Goal: Task Accomplishment & Management: Manage account settings

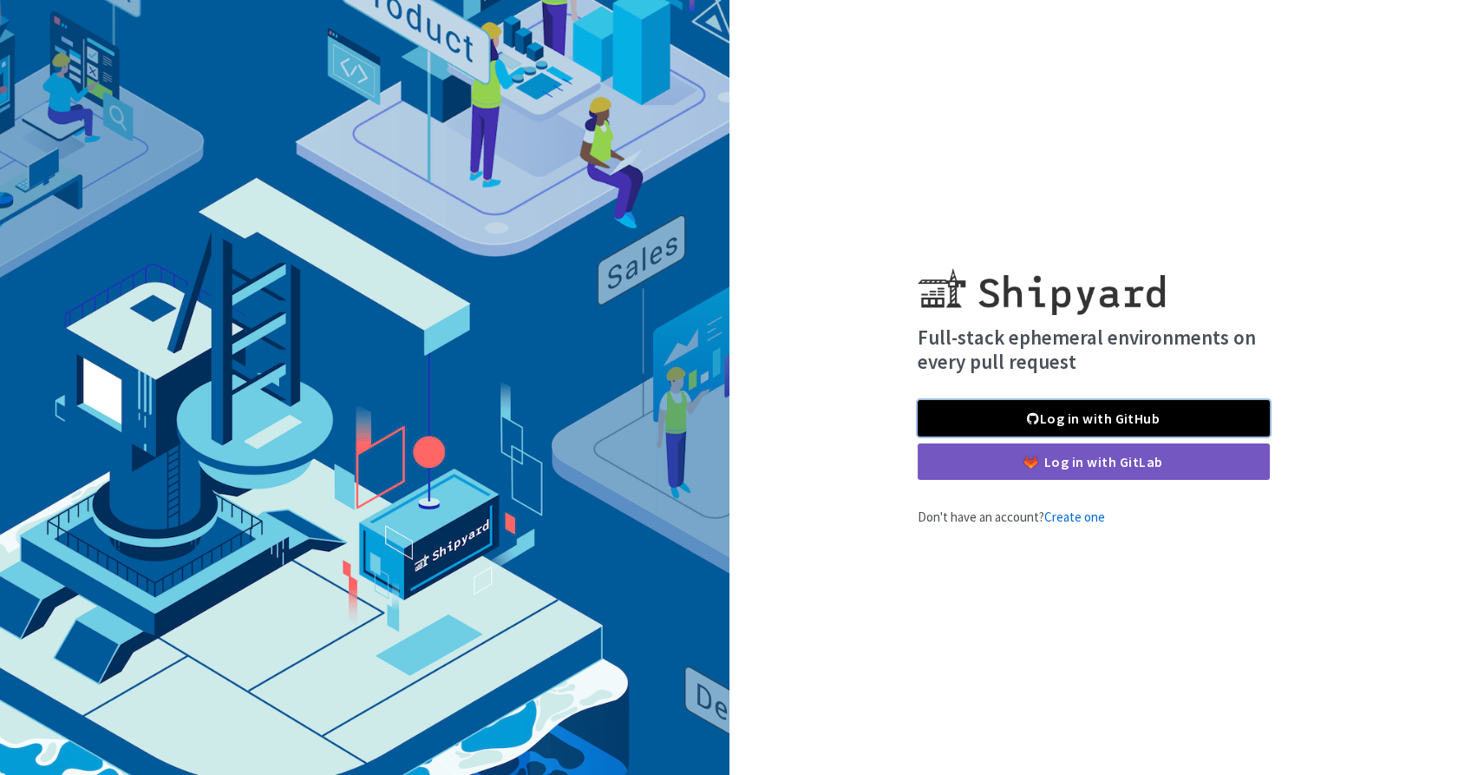
click at [1167, 423] on link "Log in with GitHub" at bounding box center [1094, 418] width 352 height 36
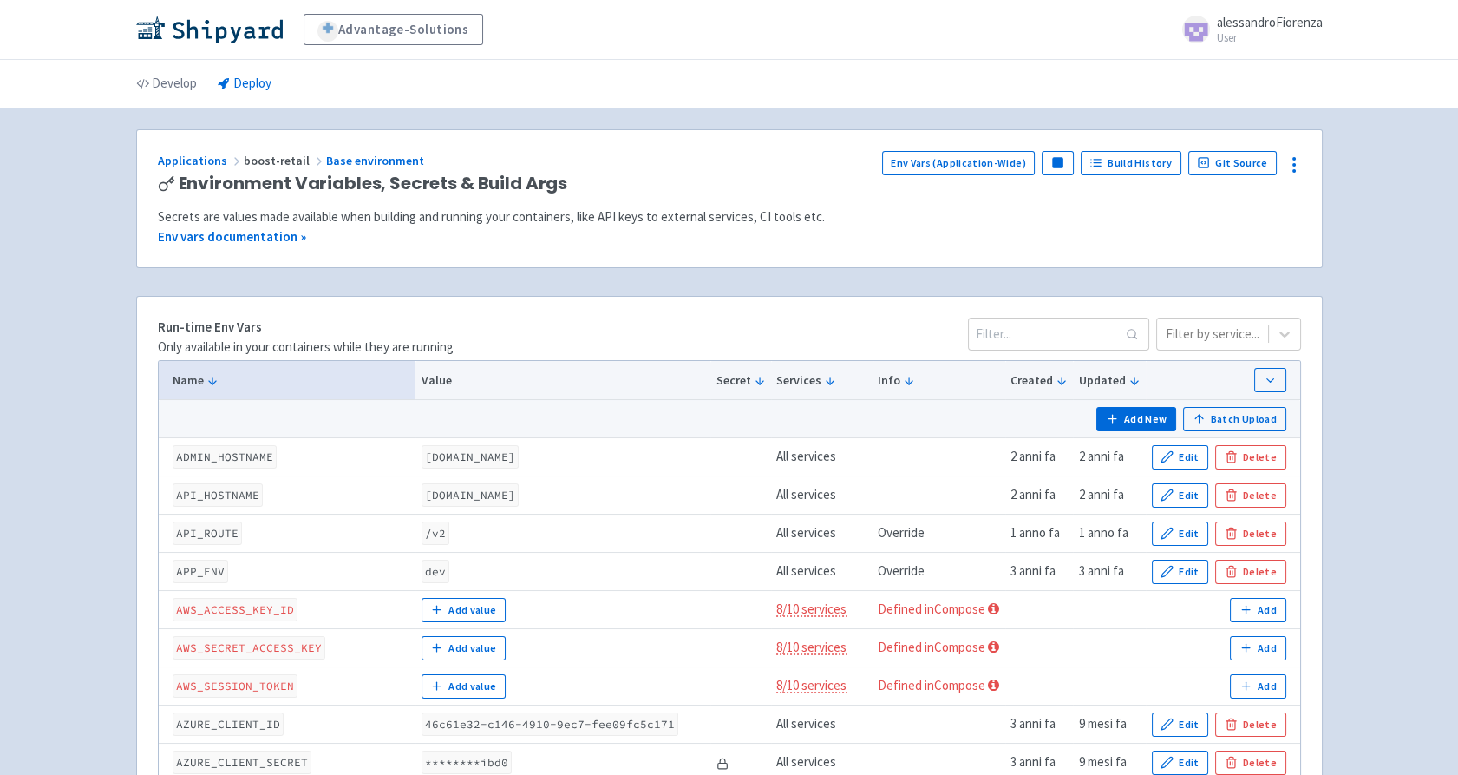
click at [167, 77] on link "Develop" at bounding box center [166, 84] width 61 height 49
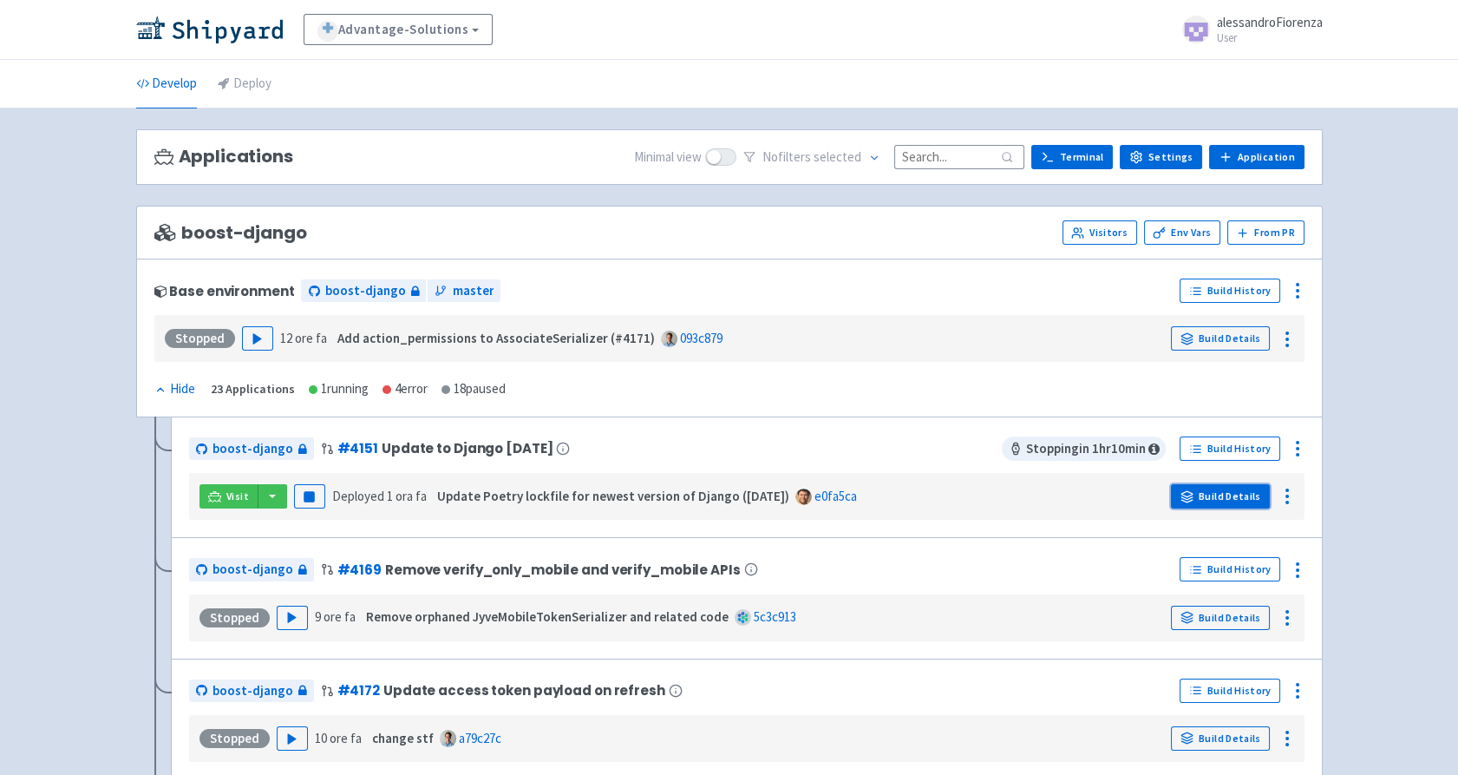
click at [1234, 501] on link "Build Details" at bounding box center [1220, 496] width 99 height 24
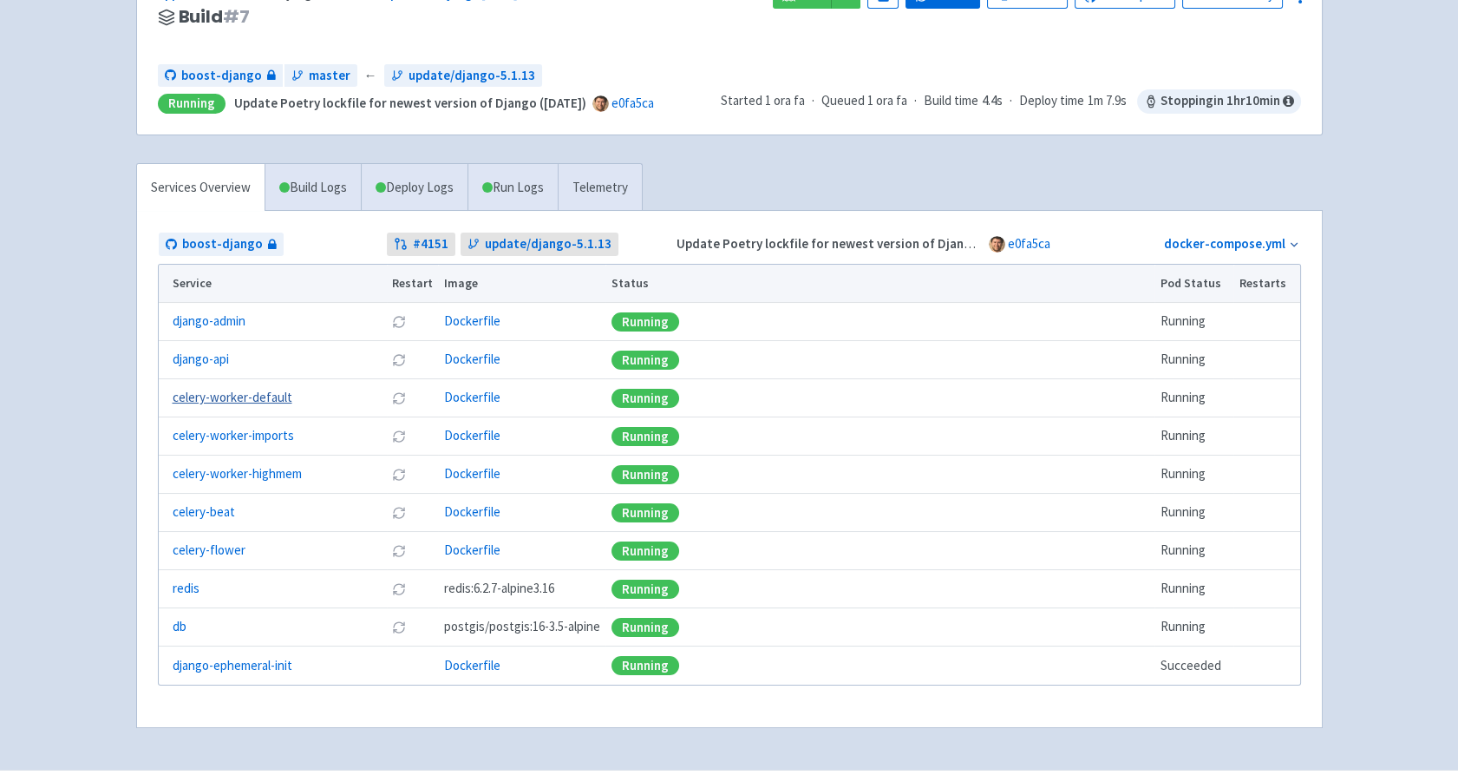
scroll to position [213, 0]
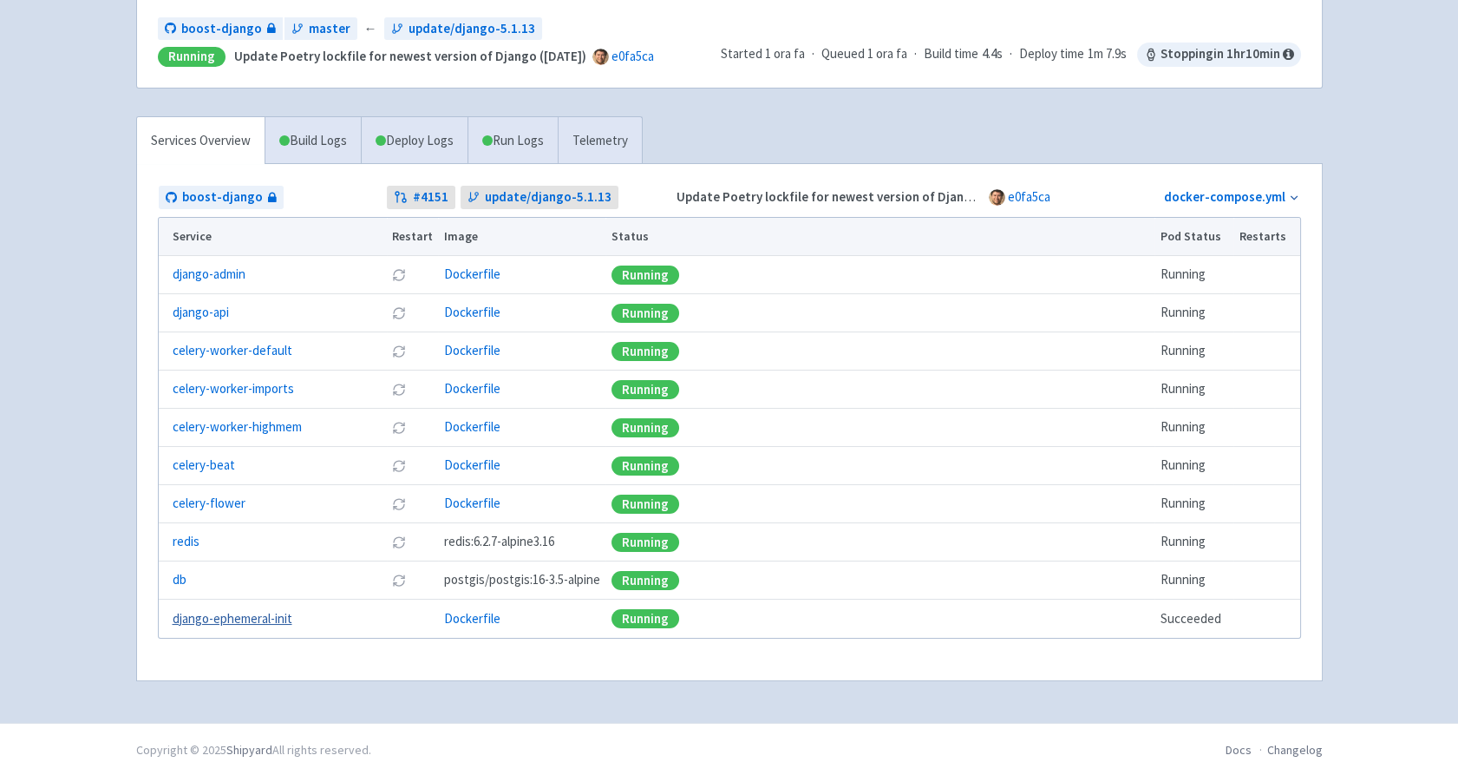
click at [256, 616] on link "django-ephemeral-init" at bounding box center [233, 619] width 120 height 20
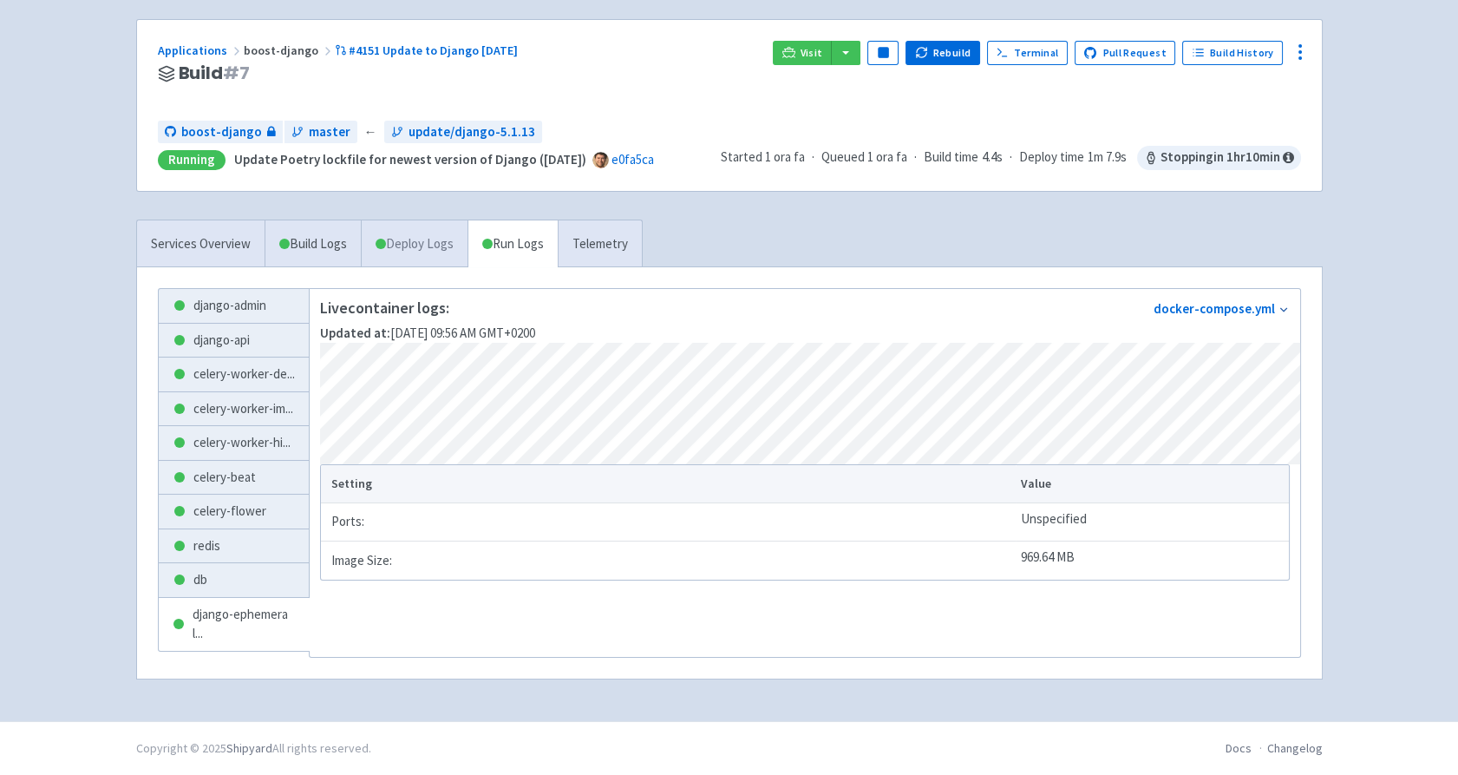
click at [443, 220] on link "Deploy Logs" at bounding box center [414, 244] width 107 height 48
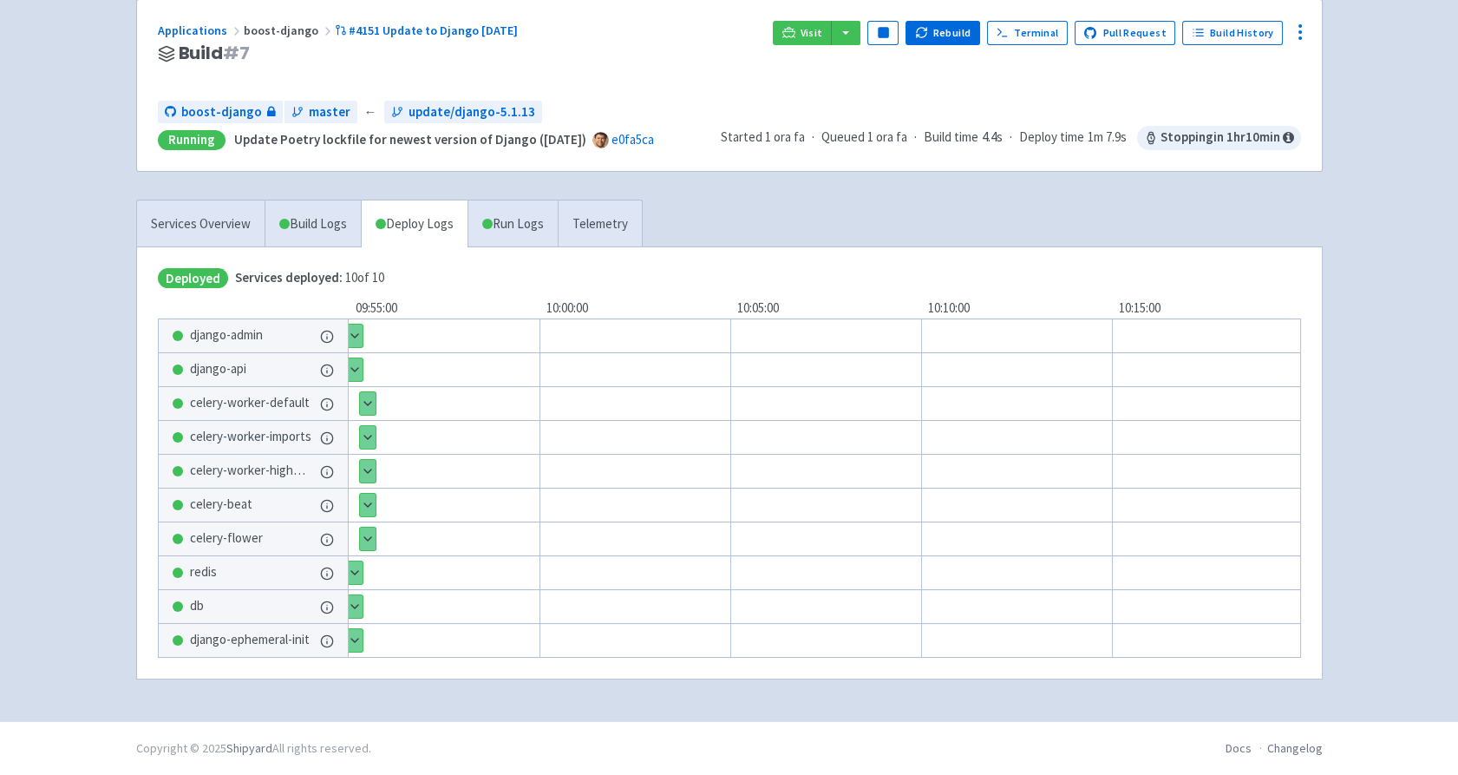
scroll to position [133, 0]
click at [360, 632] on button "Show details" at bounding box center [354, 640] width 16 height 23
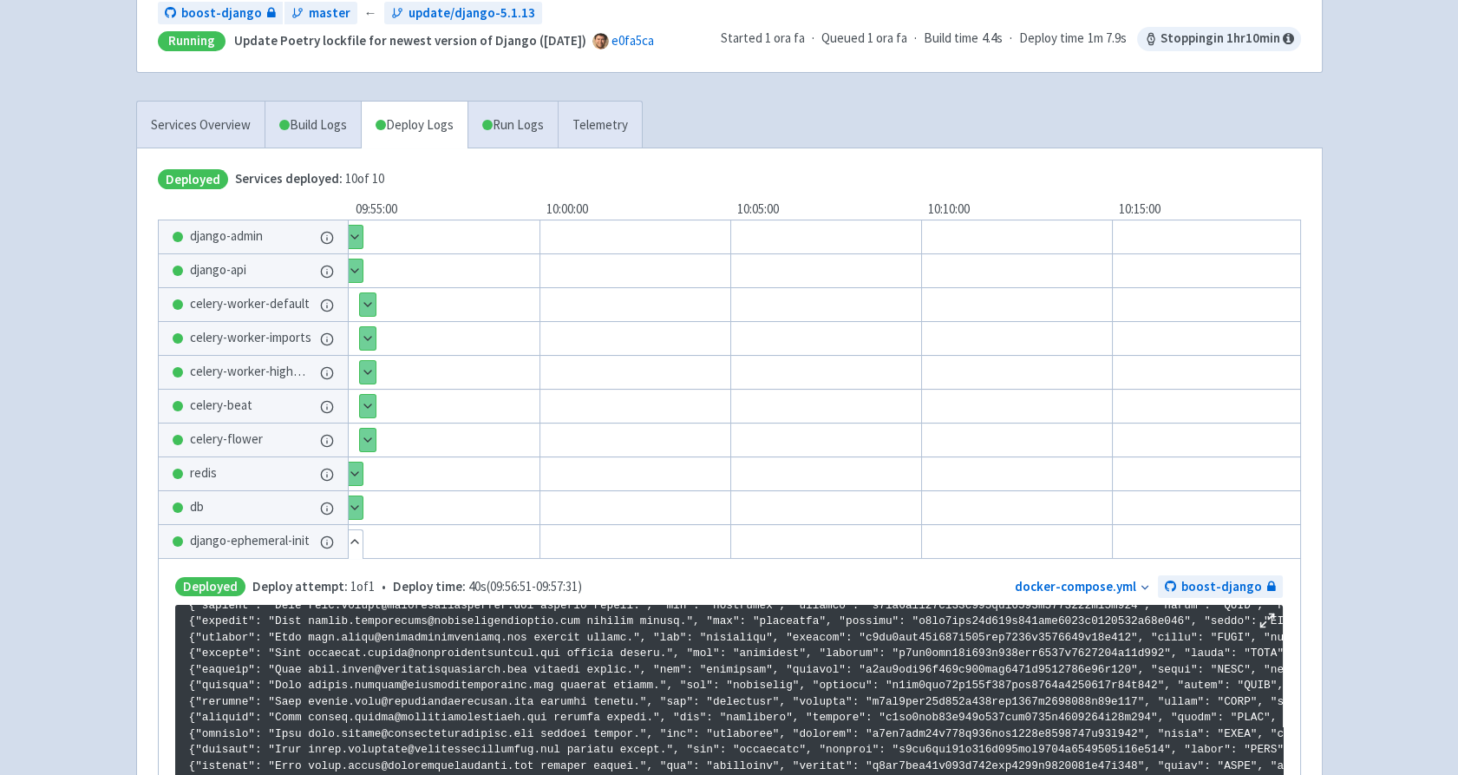
scroll to position [488, 0]
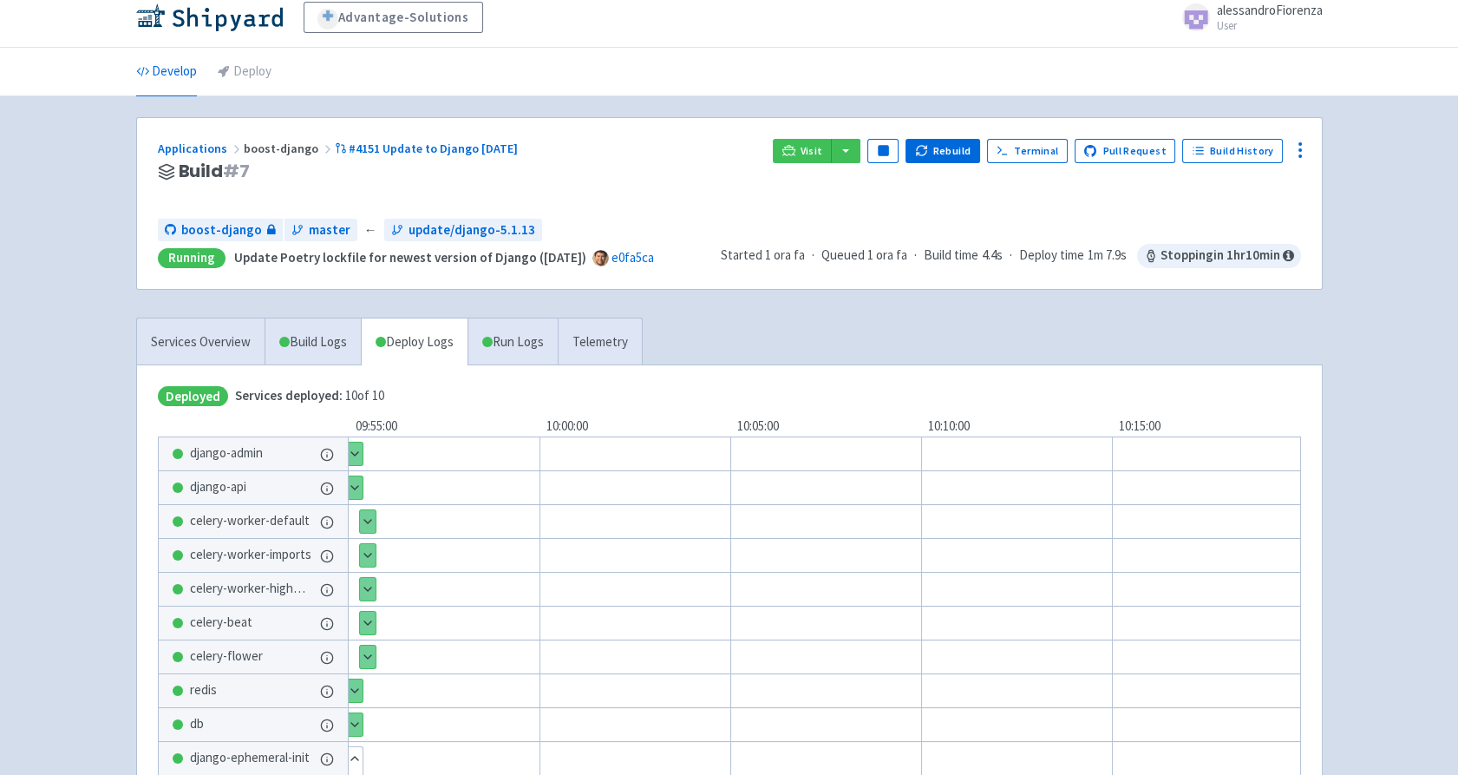
scroll to position [6, 0]
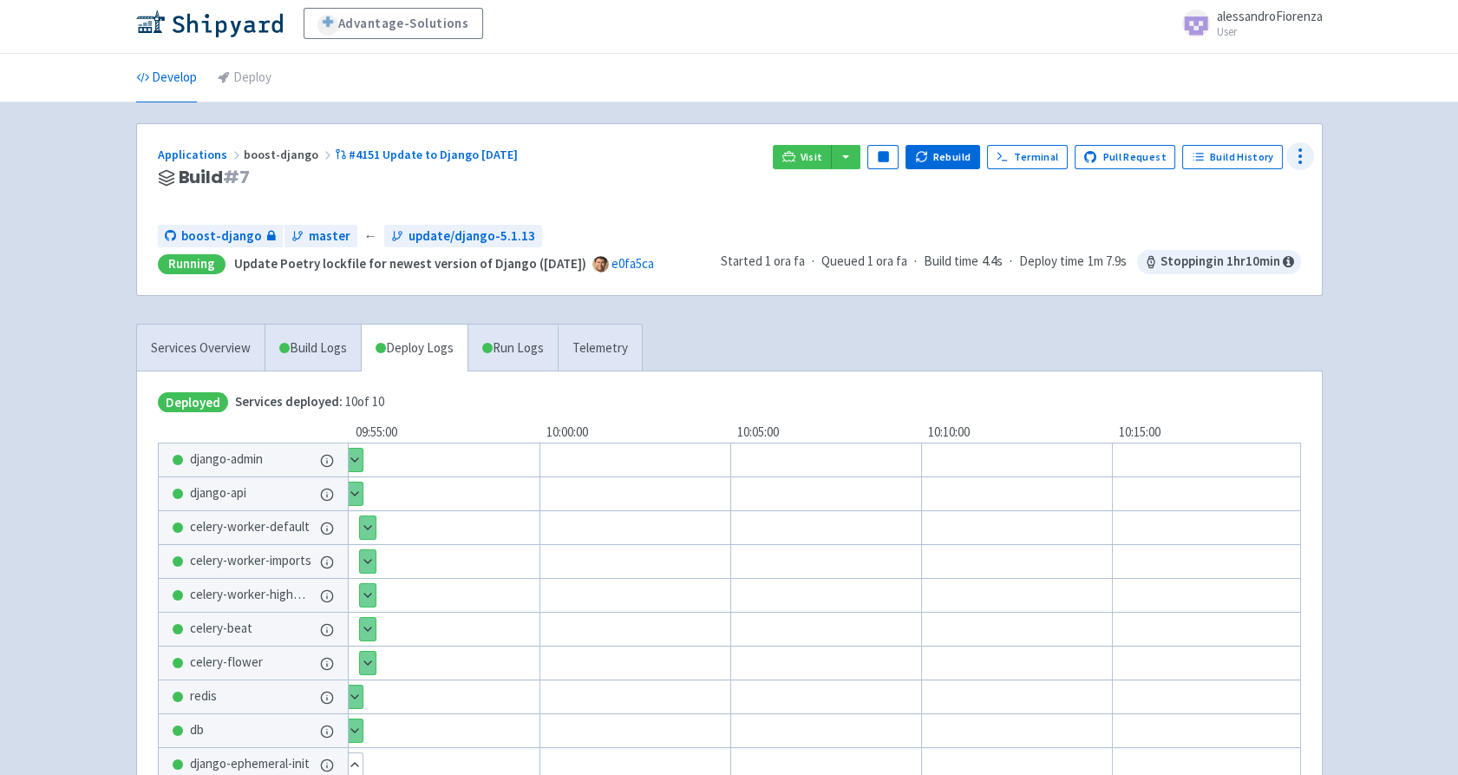
click at [1300, 158] on icon at bounding box center [1300, 156] width 21 height 21
click at [1240, 188] on span "Configure" at bounding box center [1234, 195] width 115 height 24
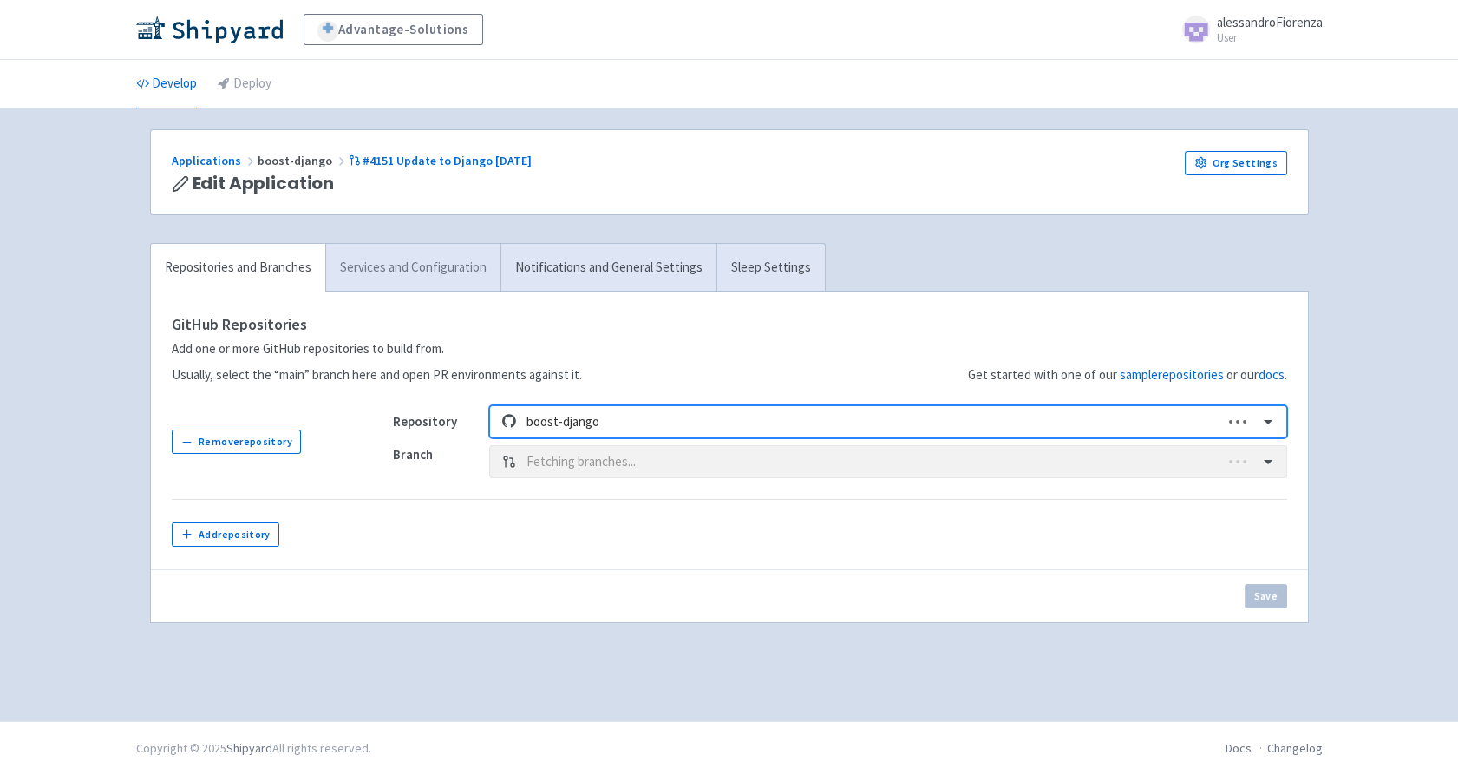
click at [374, 273] on link "Services and Configuration" at bounding box center [412, 268] width 175 height 48
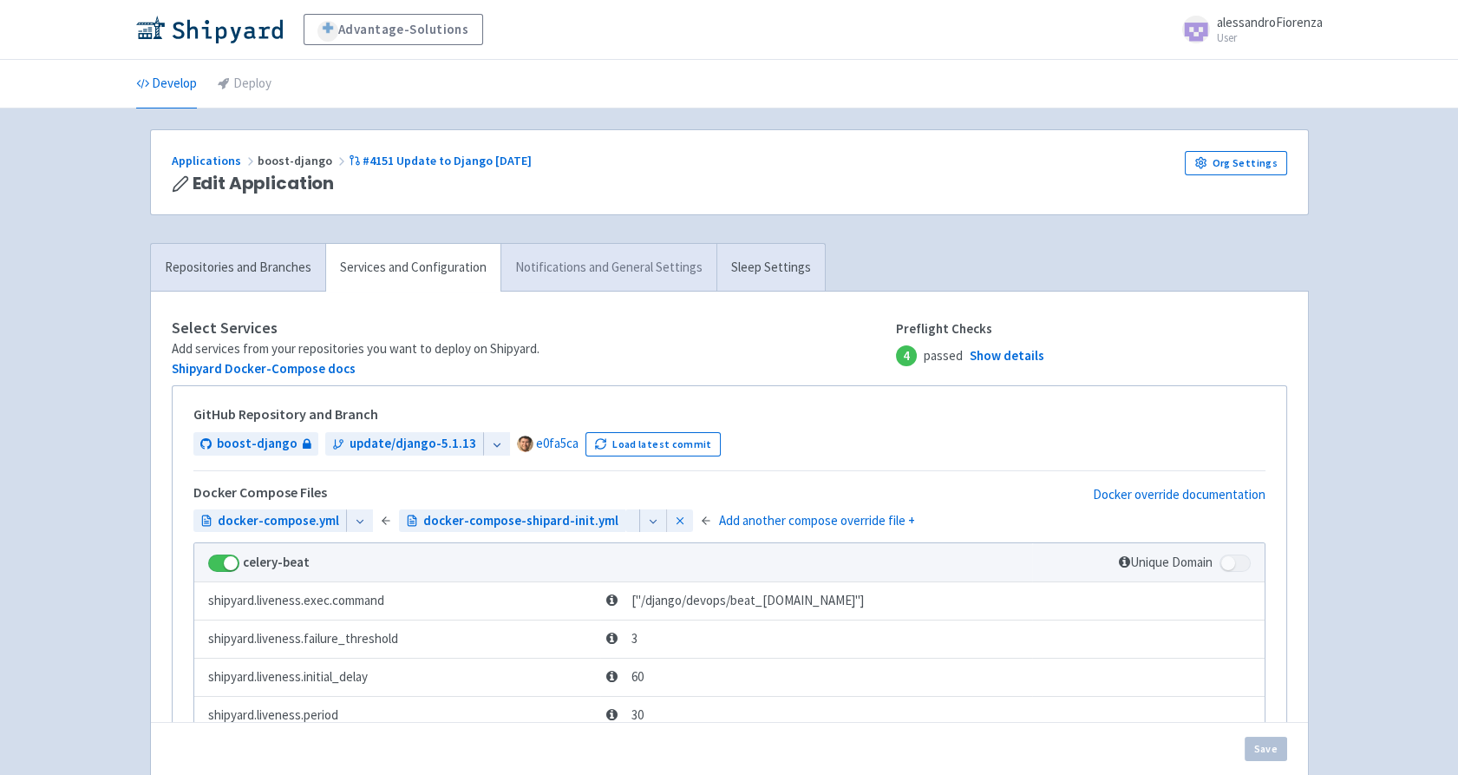
click at [569, 269] on link "Notifications and General Settings" at bounding box center [609, 268] width 216 height 48
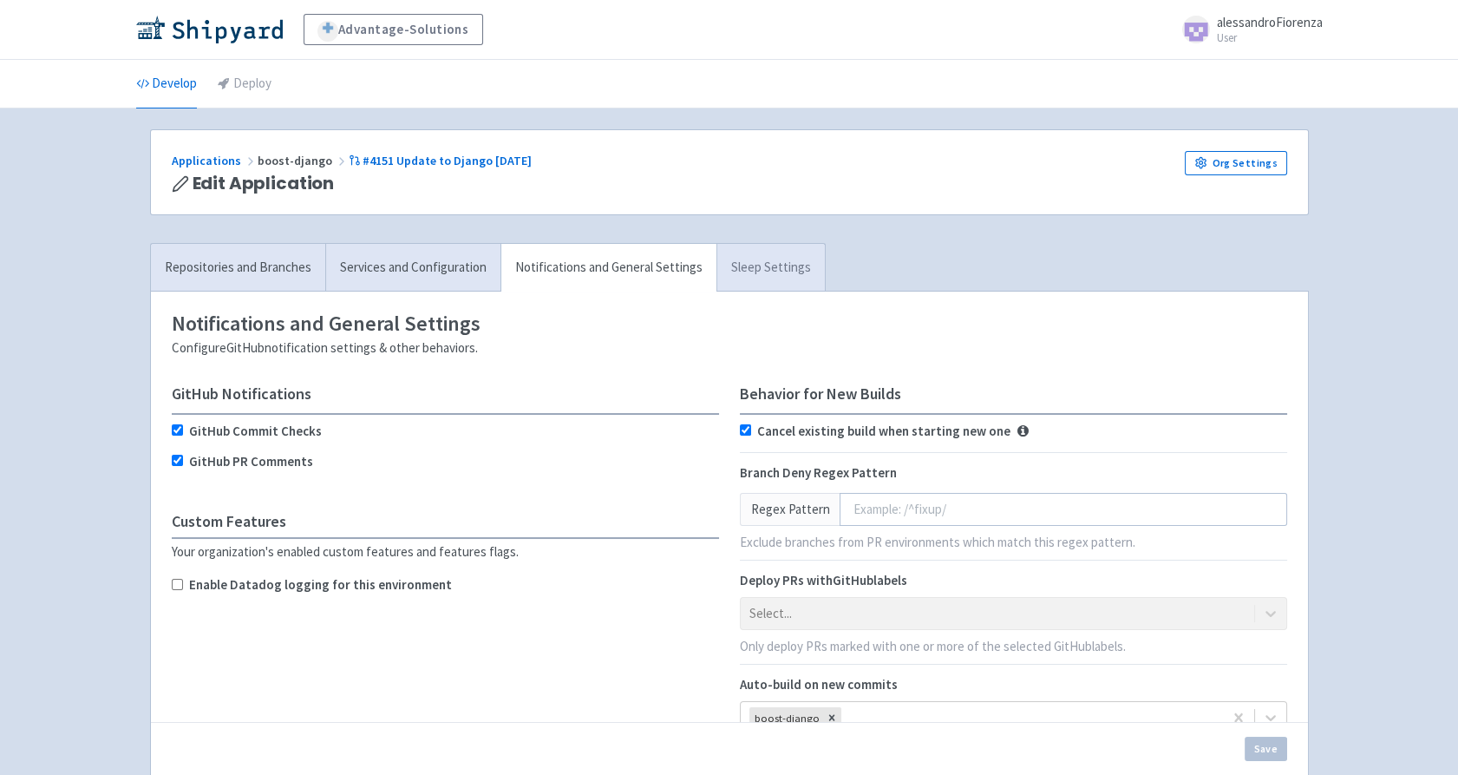
click at [768, 269] on link "Sleep Settings" at bounding box center [771, 268] width 108 height 48
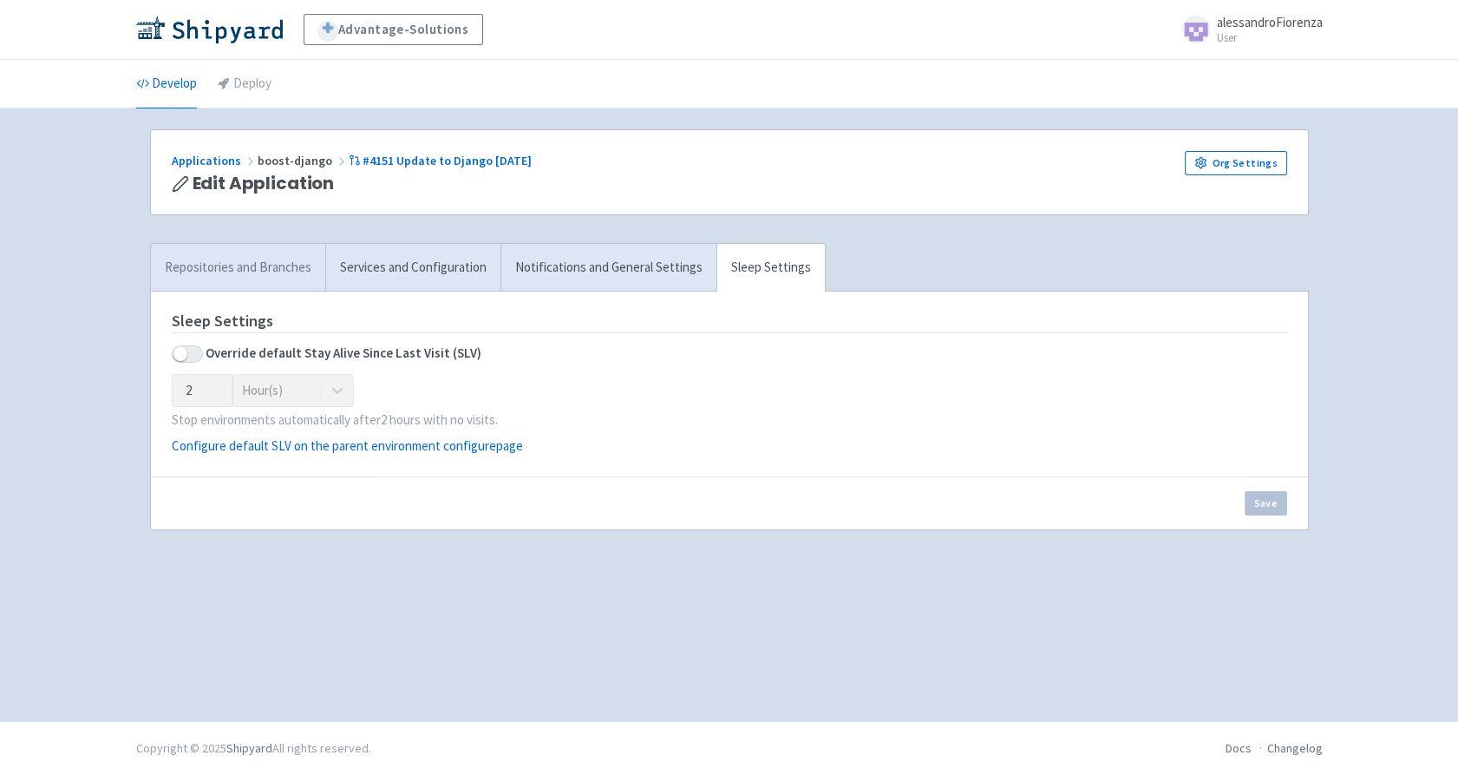
click at [237, 274] on link "Repositories and Branches" at bounding box center [238, 268] width 174 height 48
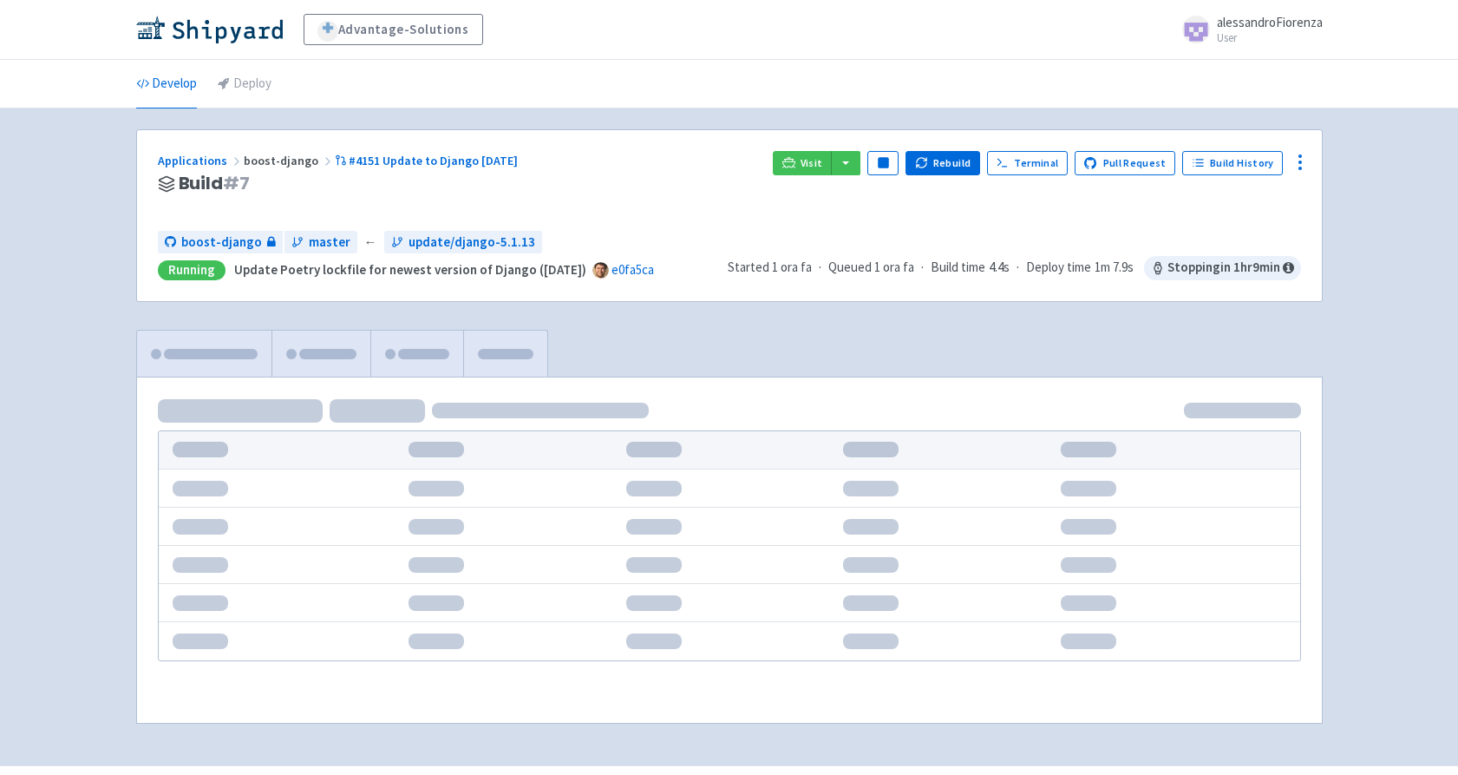
scroll to position [6, 0]
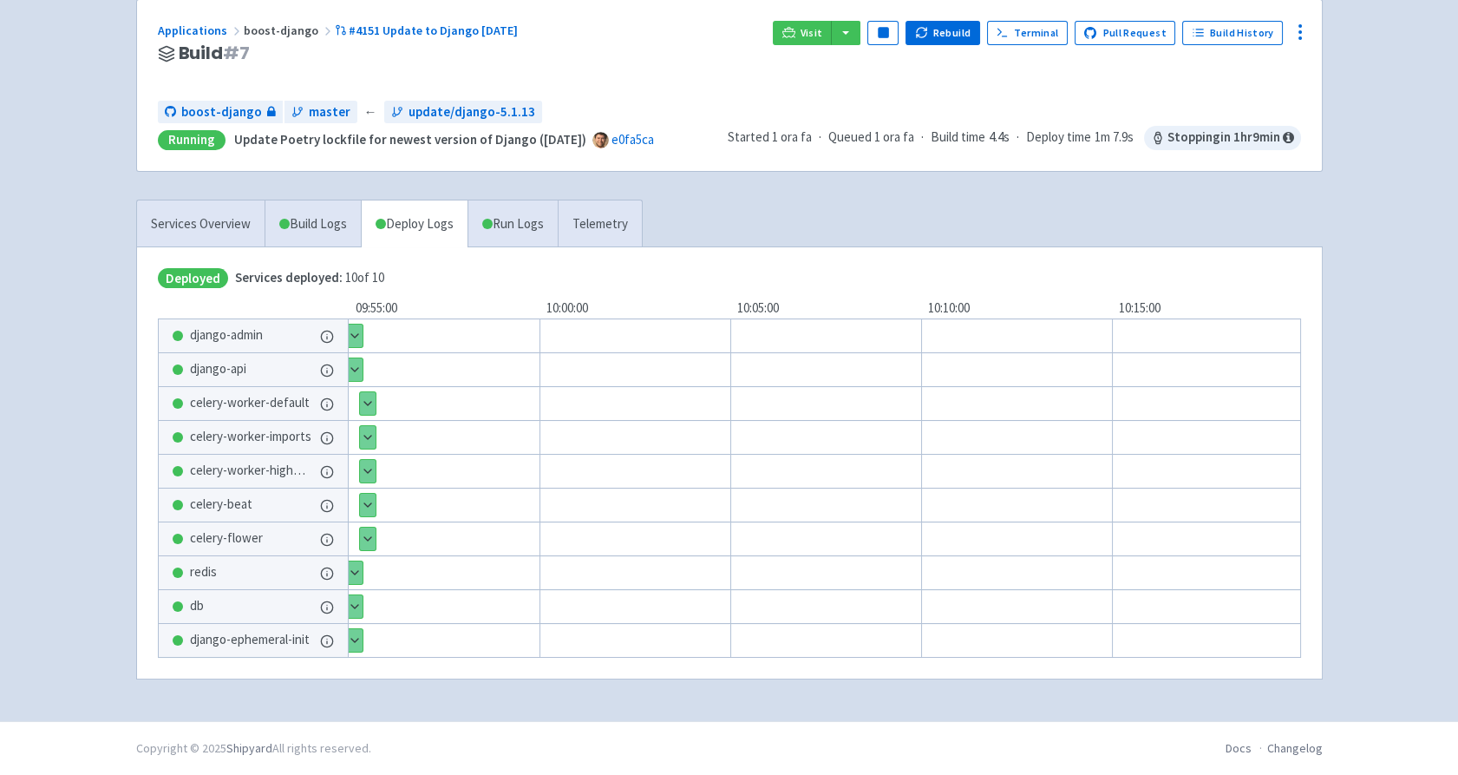
scroll to position [133, 0]
click at [302, 226] on link "Build Logs" at bounding box center [312, 224] width 95 height 48
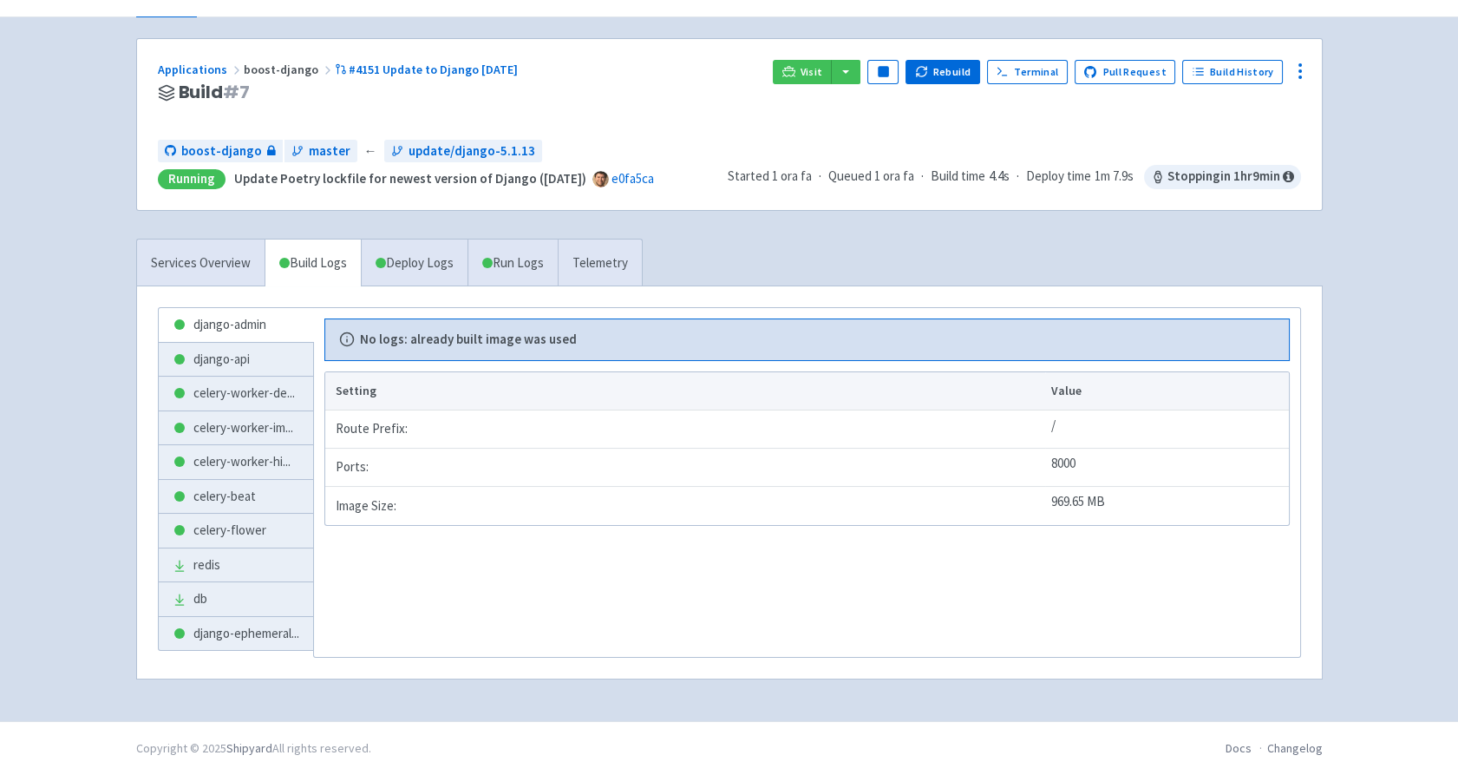
scroll to position [87, 0]
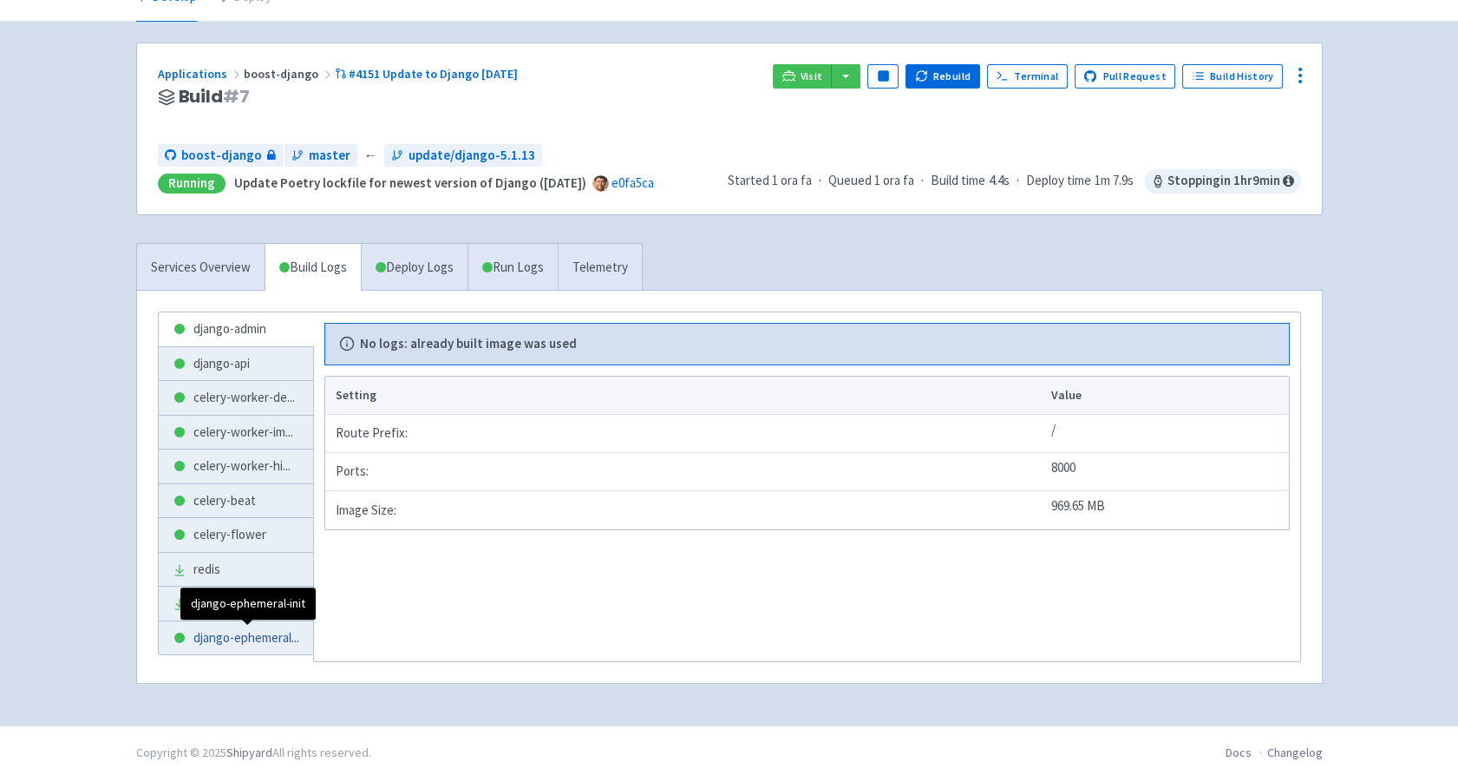
click at [222, 641] on span "django-ephemeral ..." at bounding box center [246, 638] width 106 height 20
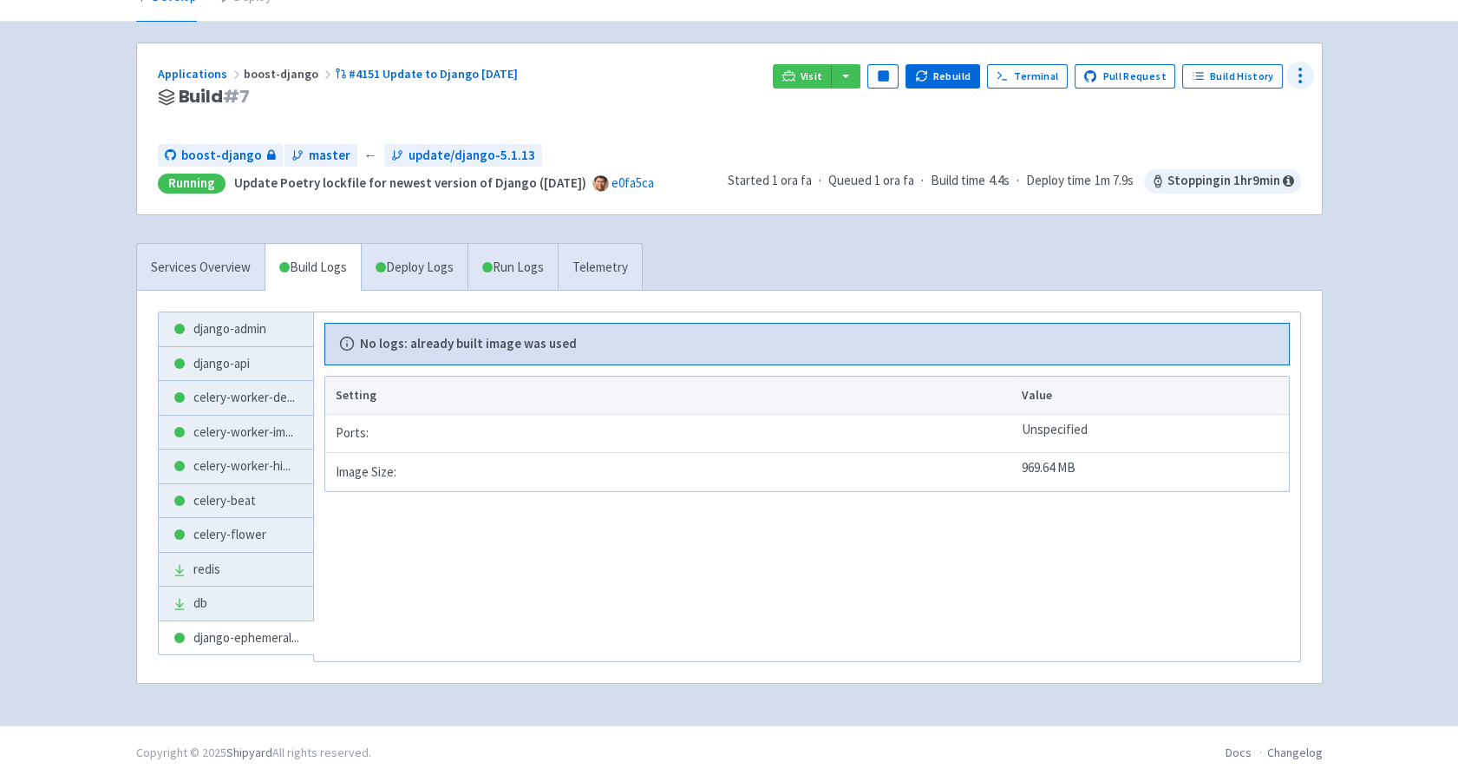
click at [1312, 73] on div at bounding box center [1300, 76] width 28 height 28
click at [1240, 121] on span "Configure" at bounding box center [1234, 114] width 115 height 24
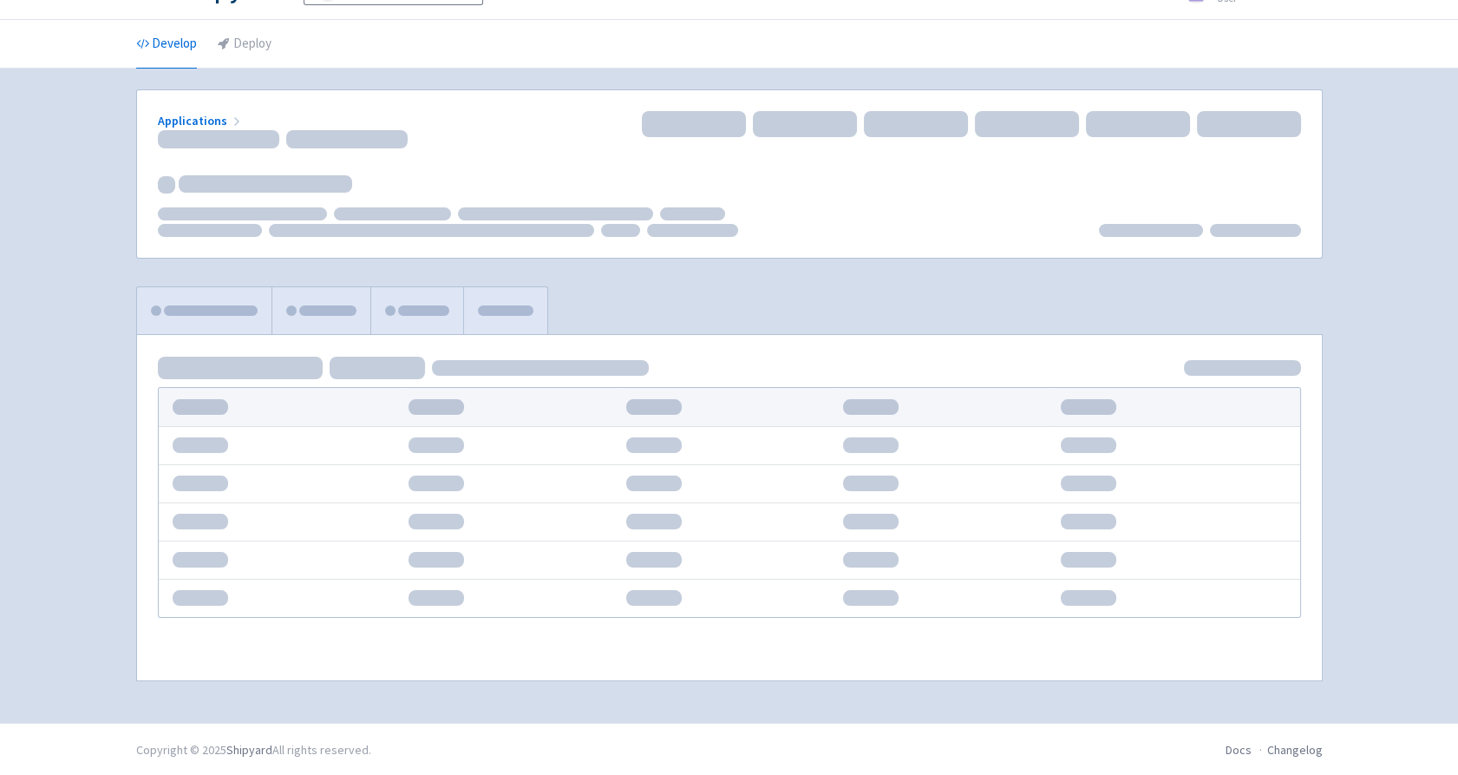
scroll to position [40, 0]
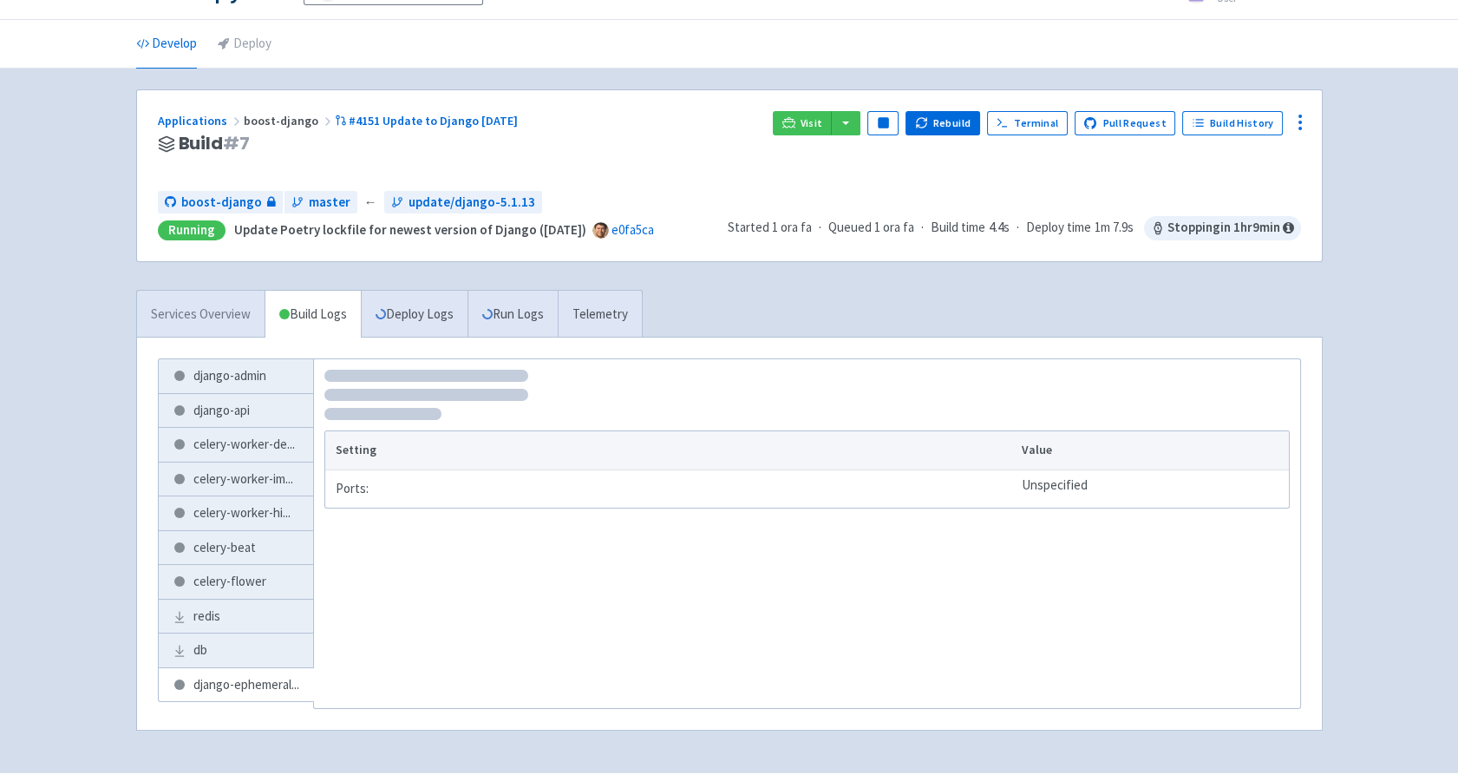
click at [222, 313] on link "Services Overview" at bounding box center [201, 315] width 128 height 48
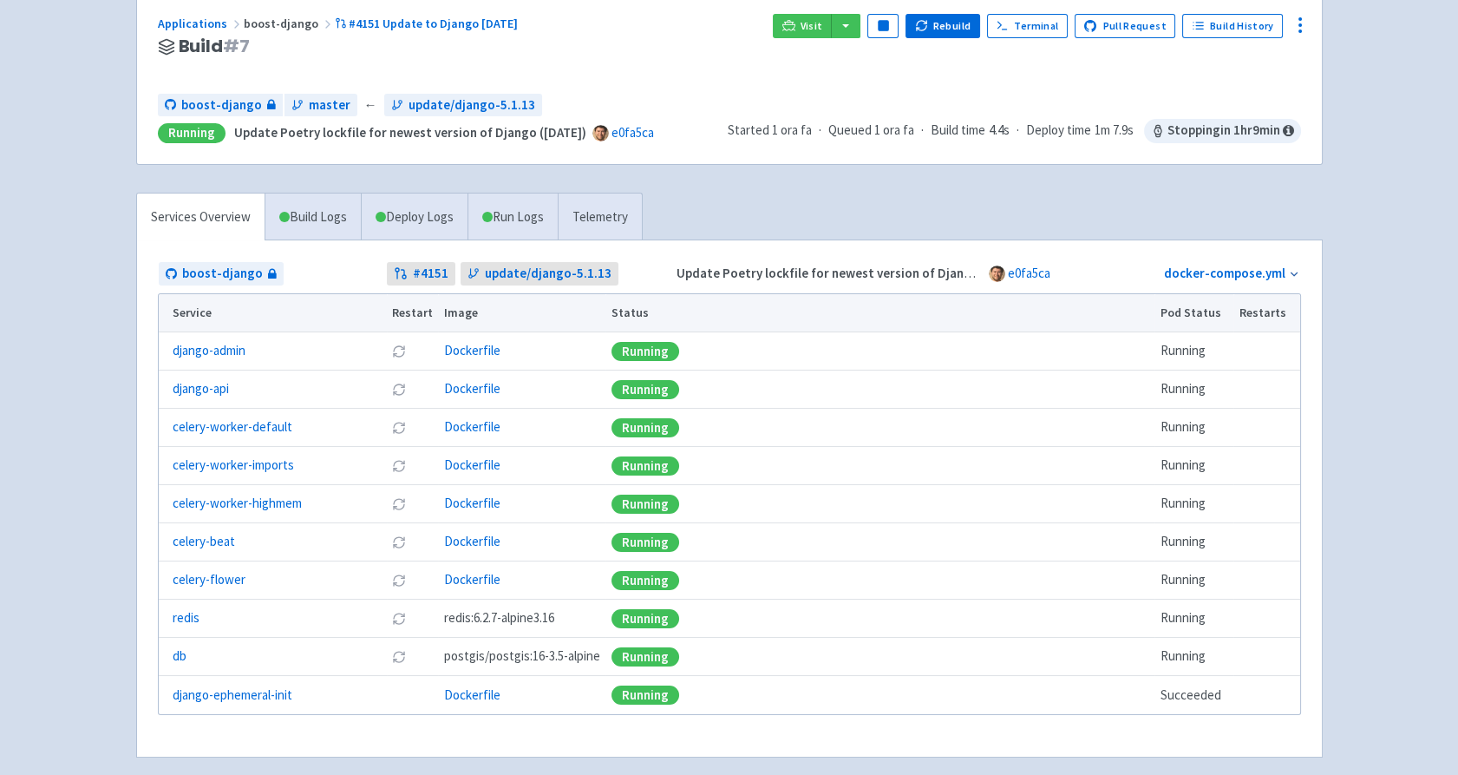
scroll to position [213, 0]
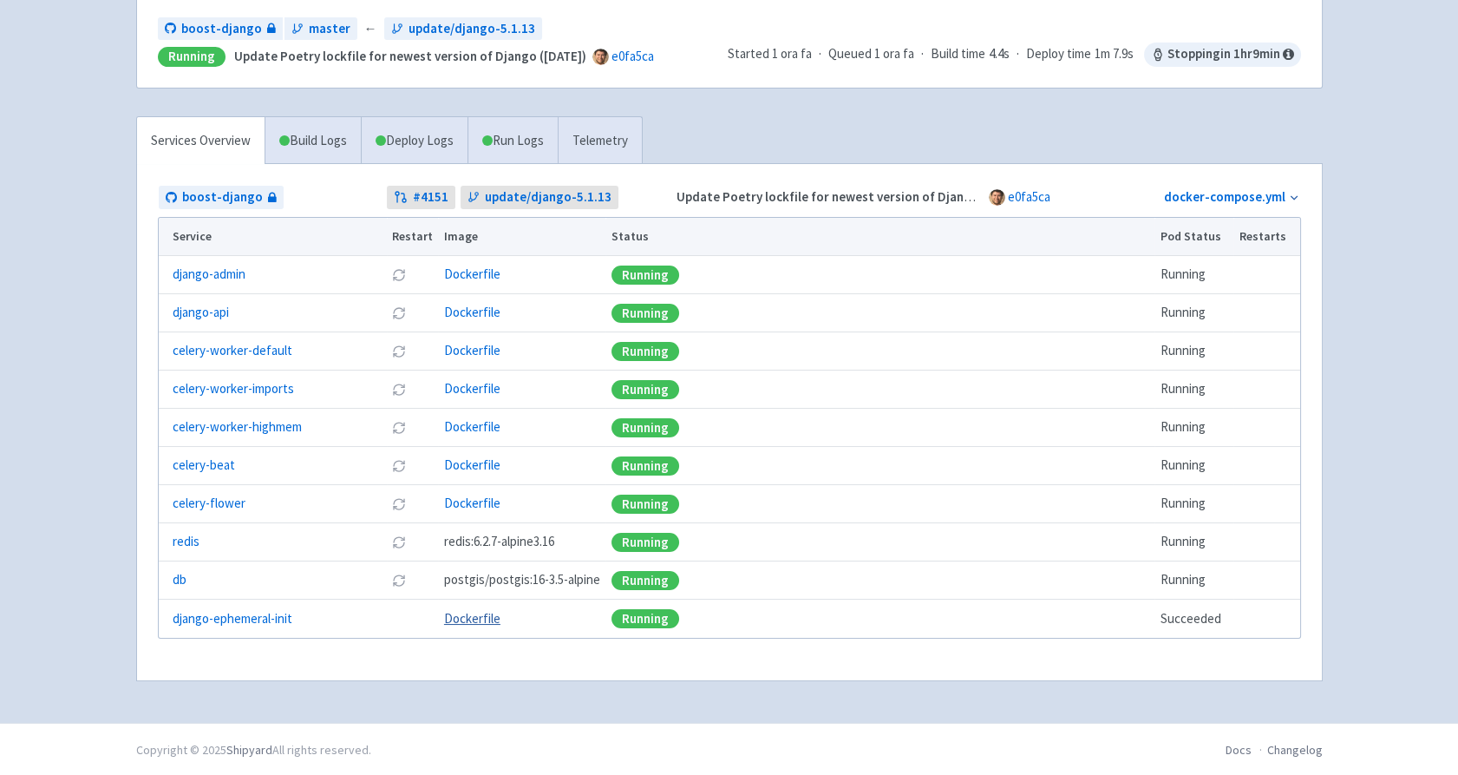
click at [478, 619] on link "Dockerfile" at bounding box center [472, 618] width 56 height 16
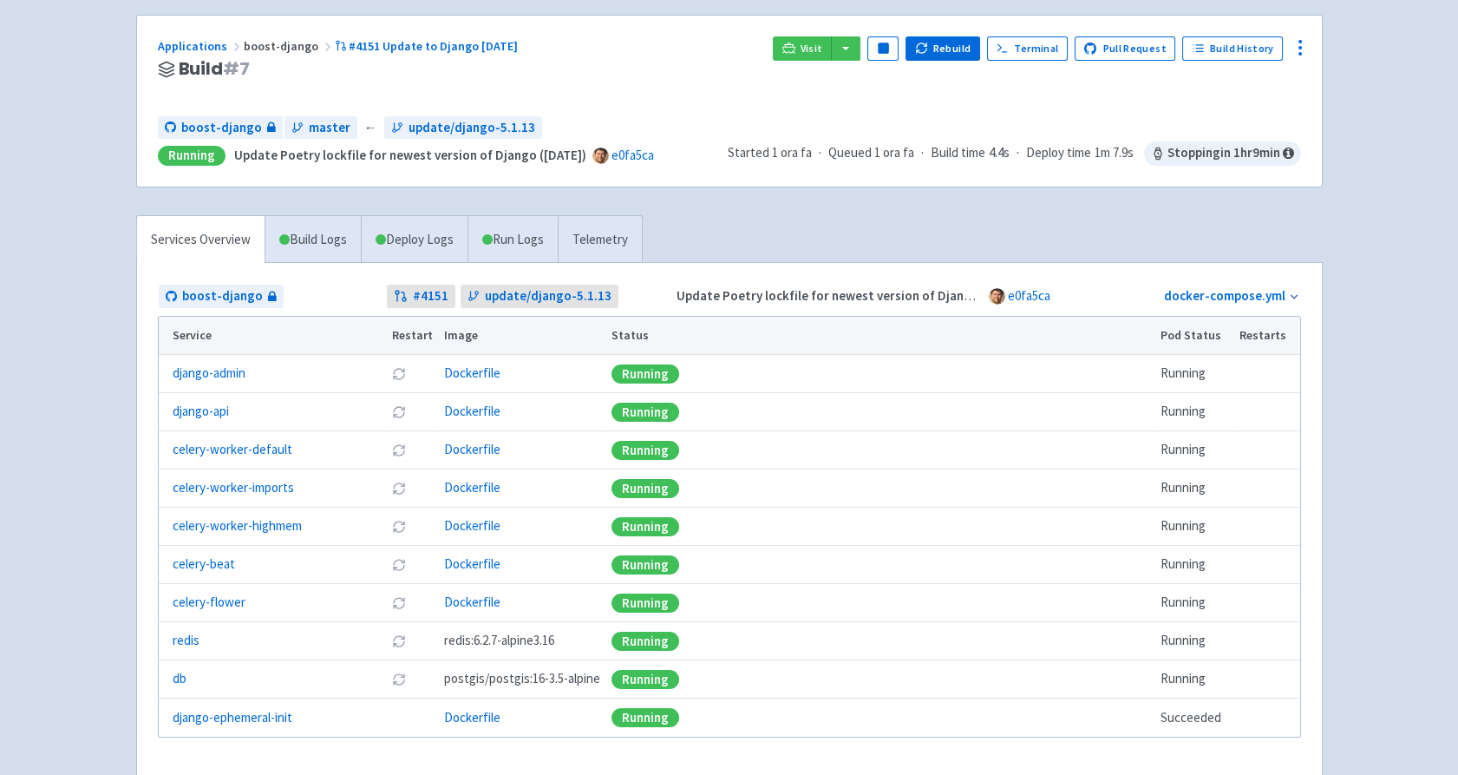
scroll to position [0, 0]
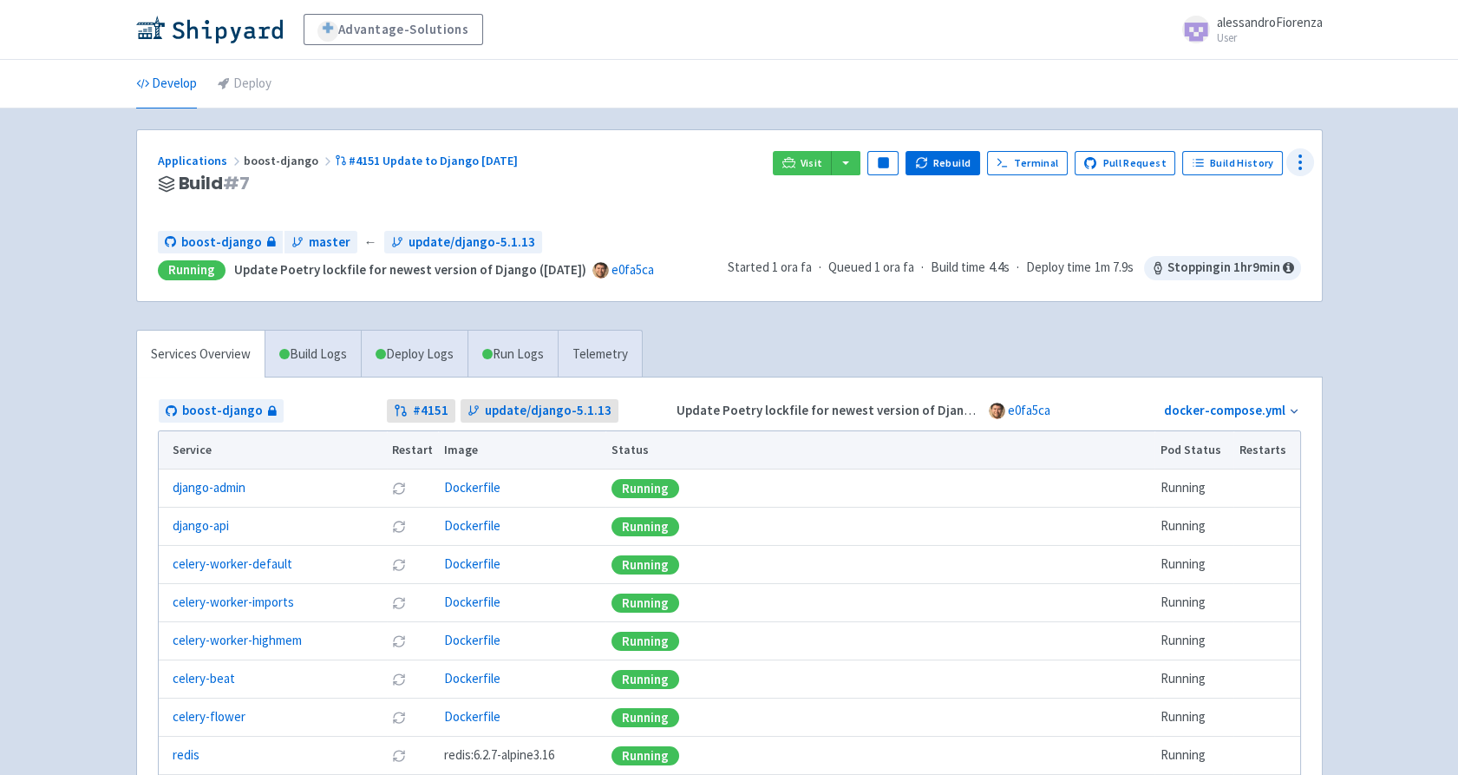
click at [1299, 167] on circle at bounding box center [1300, 168] width 2 height 2
click at [1222, 287] on span "Env Vars" at bounding box center [1200, 294] width 46 height 24
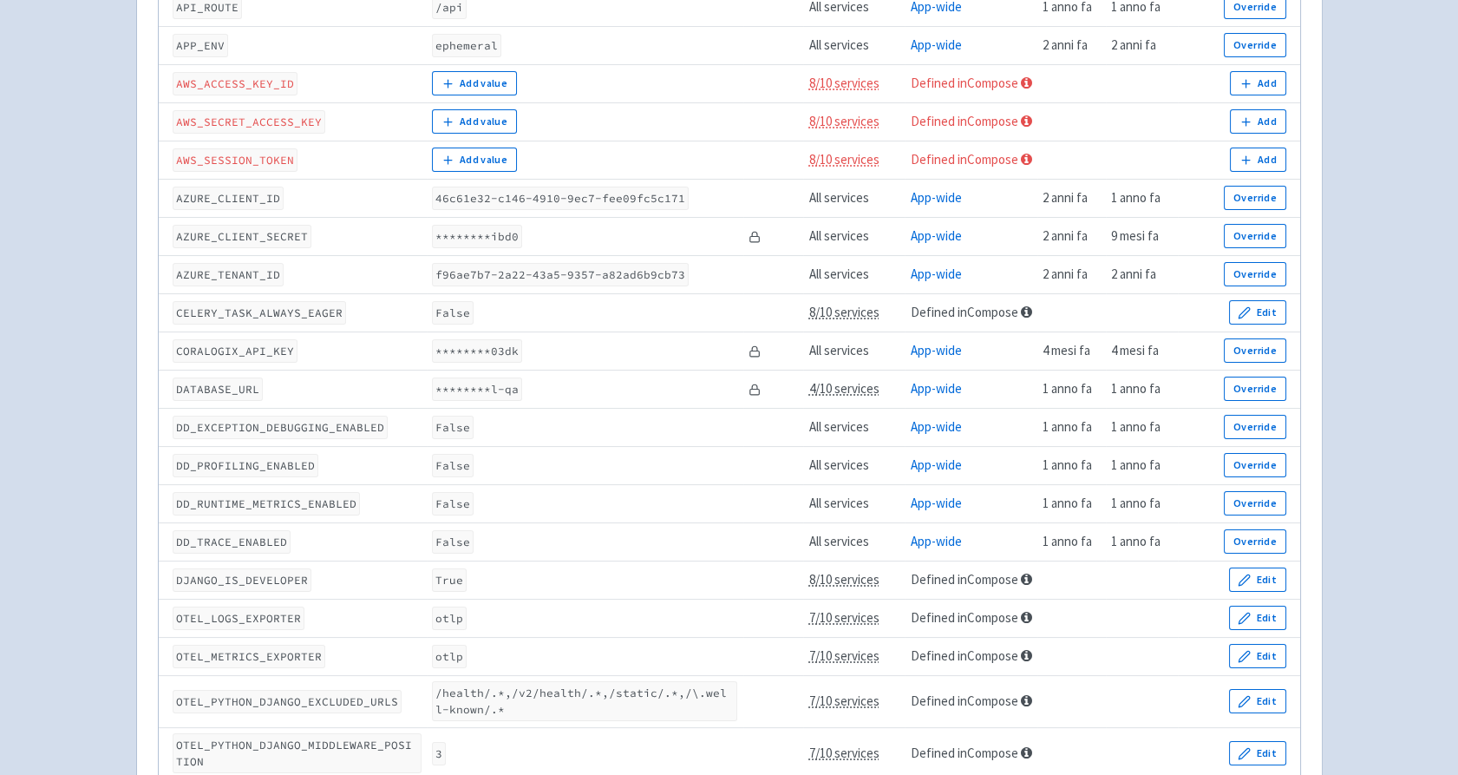
scroll to position [470, 0]
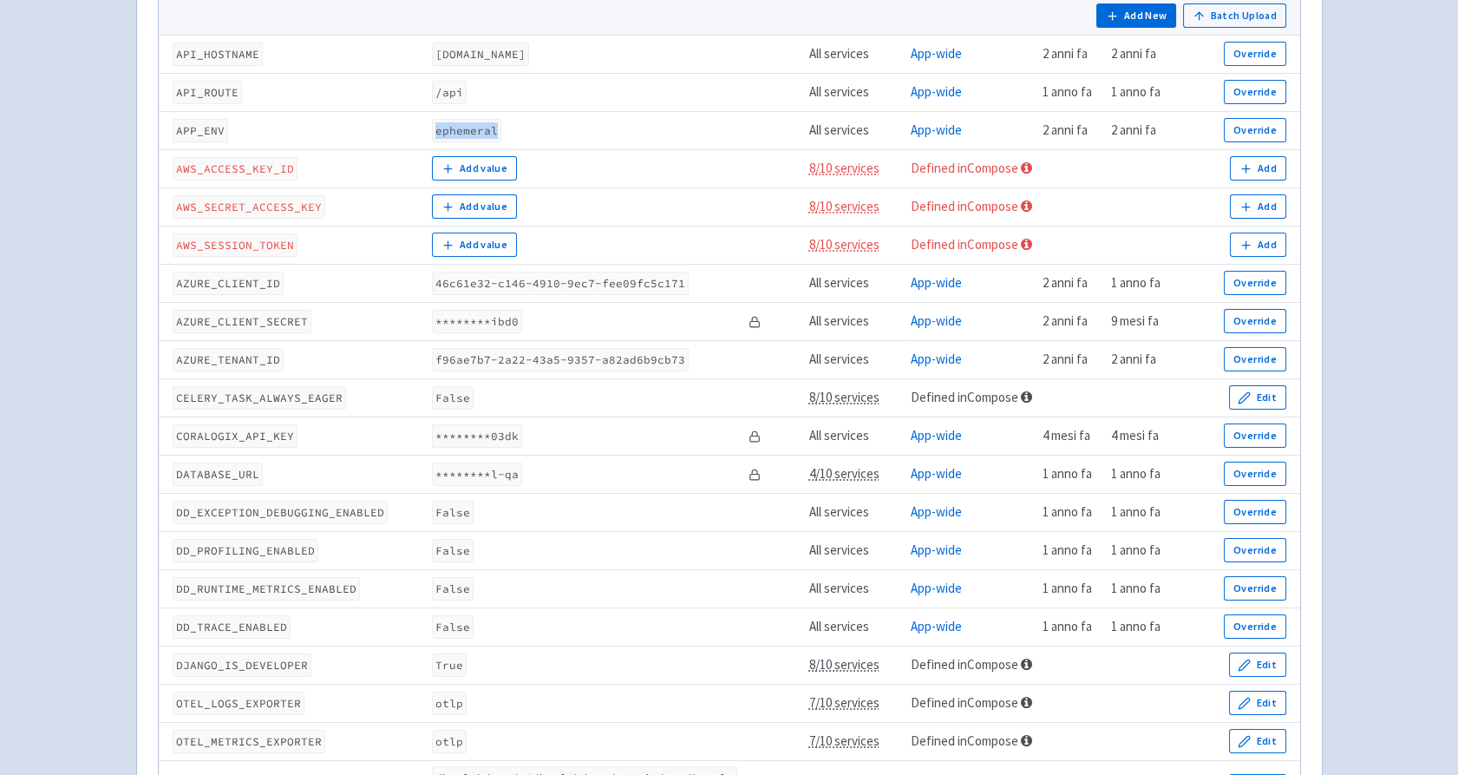
drag, startPoint x: 431, startPoint y: 129, endPoint x: 516, endPoint y: 125, distance: 85.1
click at [516, 125] on td "ephemeral" at bounding box center [585, 130] width 317 height 38
drag, startPoint x: 516, startPoint y: 125, endPoint x: 639, endPoint y: 124, distance: 123.2
click at [639, 124] on td "ephemeral" at bounding box center [585, 130] width 317 height 38
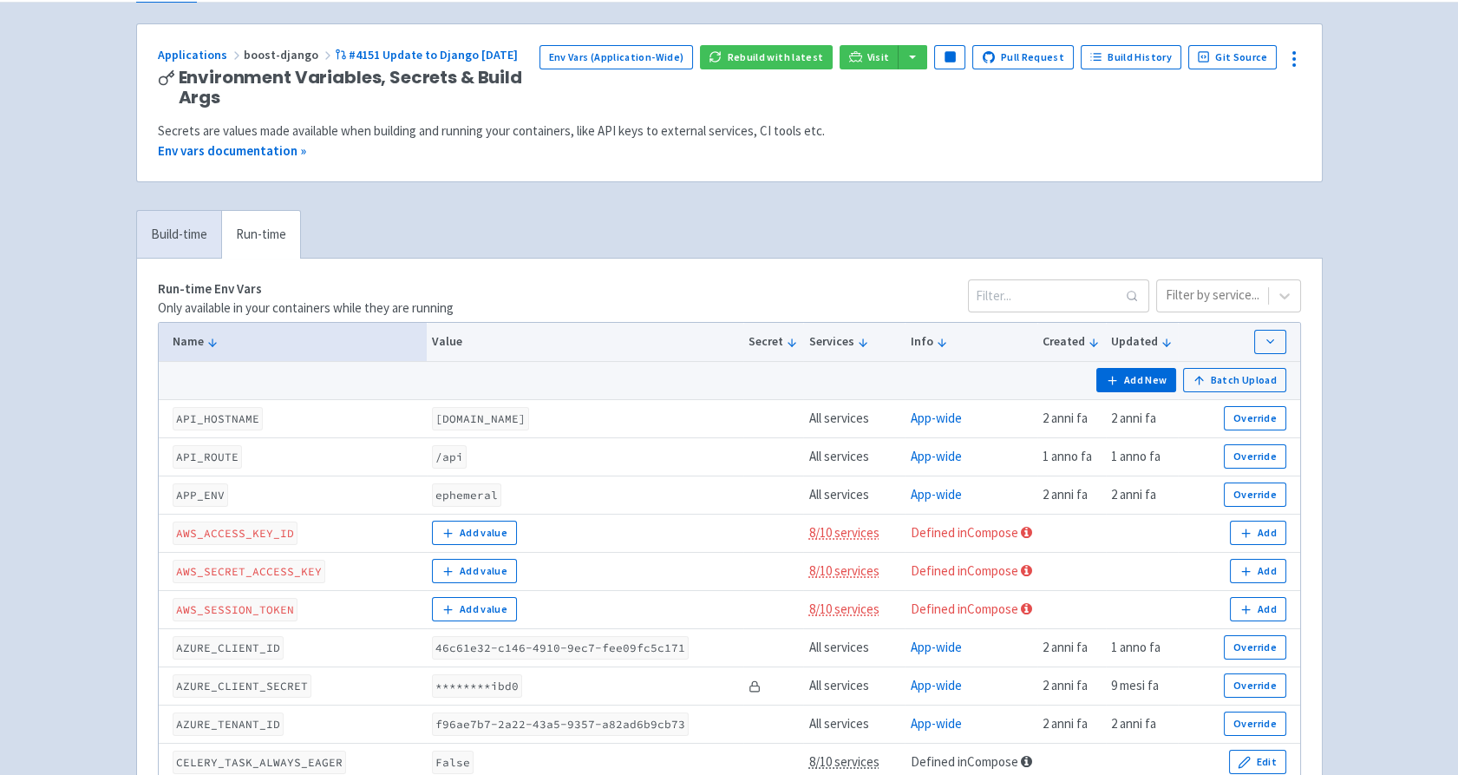
scroll to position [84, 0]
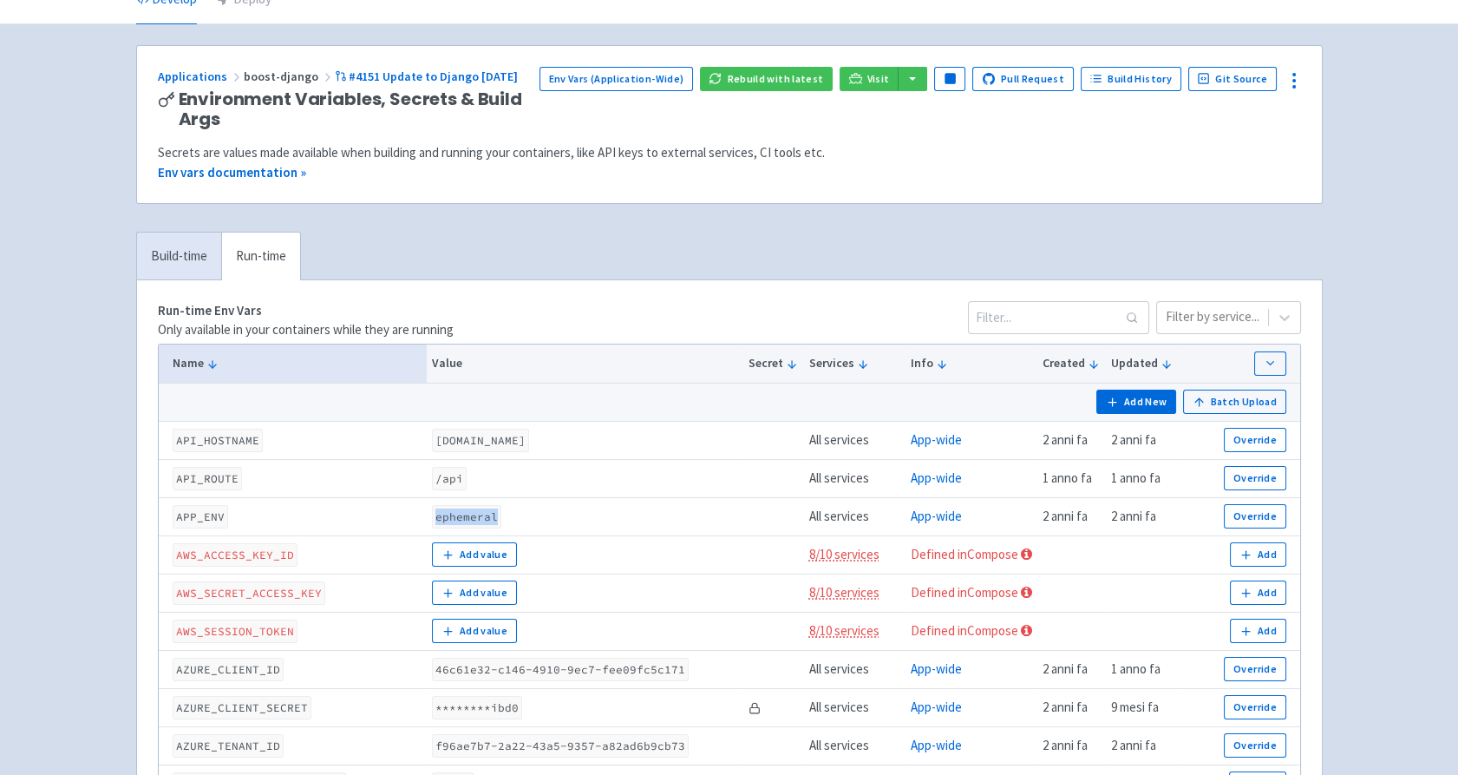
drag, startPoint x: 428, startPoint y: 516, endPoint x: 498, endPoint y: 515, distance: 70.3
click at [498, 515] on td "ephemeral" at bounding box center [585, 516] width 317 height 38
drag, startPoint x: 498, startPoint y: 515, endPoint x: 664, endPoint y: 509, distance: 166.7
click at [664, 509] on td "ephemeral" at bounding box center [585, 516] width 317 height 38
click at [179, 258] on link "Build-time" at bounding box center [179, 256] width 84 height 48
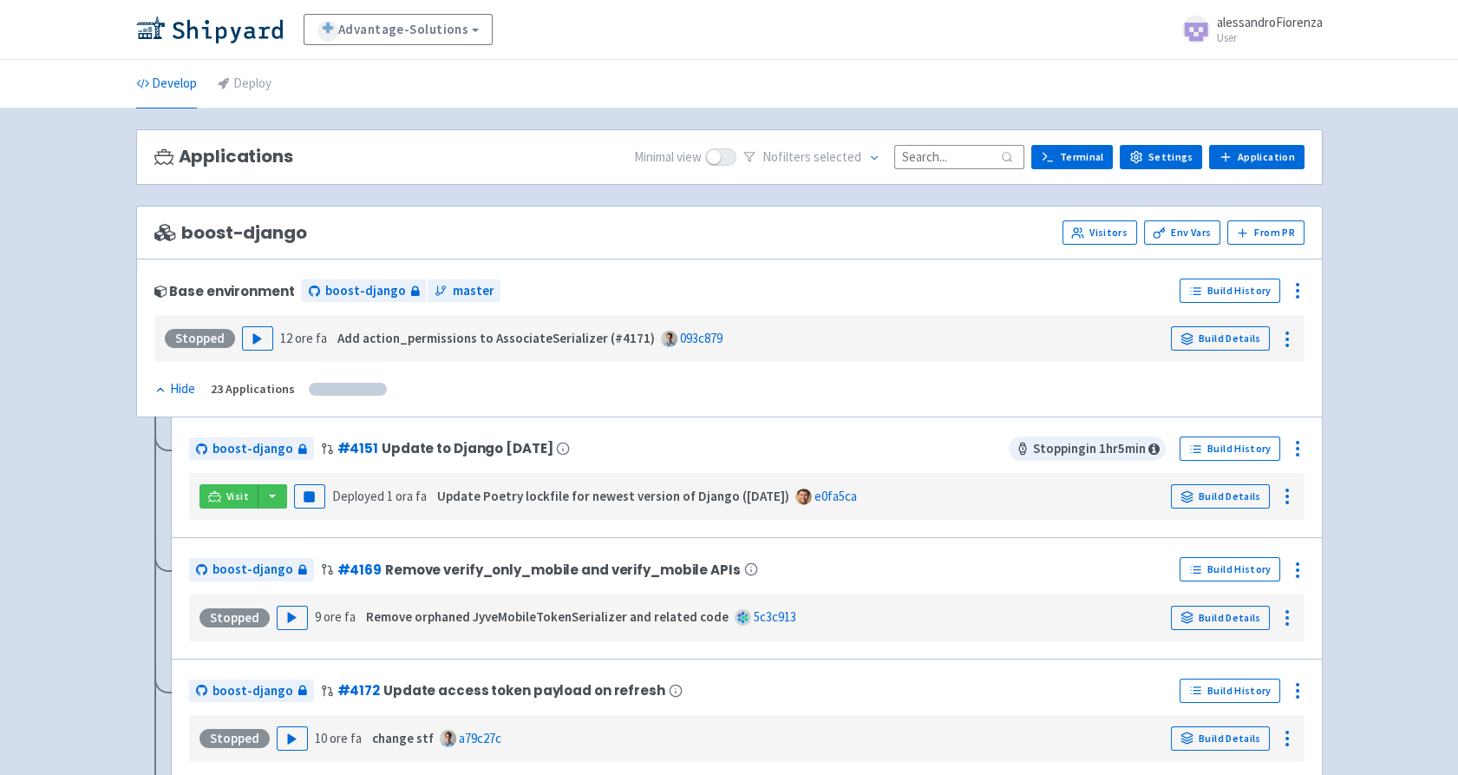
click at [804, 6] on div "Advantage-Solutions View Organizations alessandroFiorenza User Profile Sign out" at bounding box center [729, 30] width 1458 height 60
click at [1290, 490] on icon at bounding box center [1287, 496] width 21 height 21
click at [1293, 455] on icon at bounding box center [1297, 448] width 21 height 21
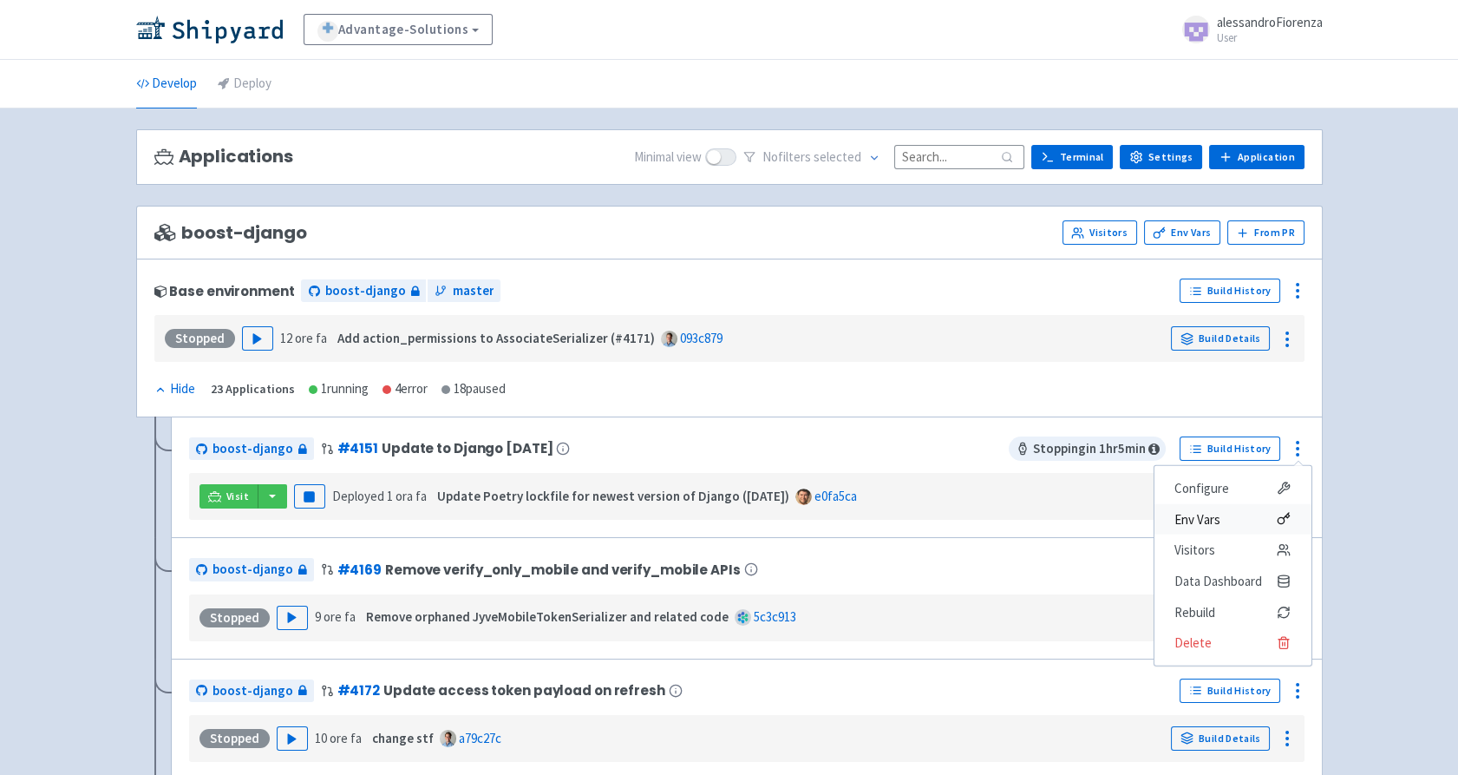
click at [1227, 514] on span "Env Vars" at bounding box center [1232, 519] width 115 height 24
